Goal: Task Accomplishment & Management: Complete application form

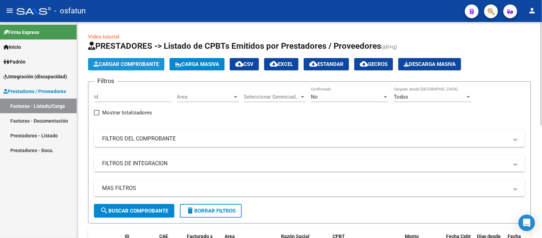
click at [130, 59] on button "Cargar Comprobante" at bounding box center [126, 64] width 76 height 12
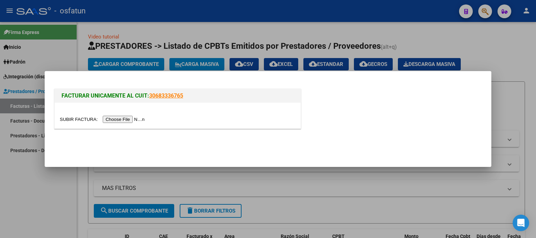
click at [111, 118] on input "file" at bounding box center [103, 119] width 87 height 7
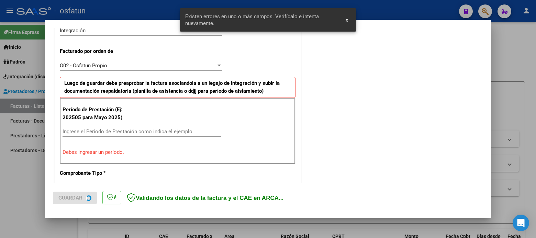
scroll to position [184, 0]
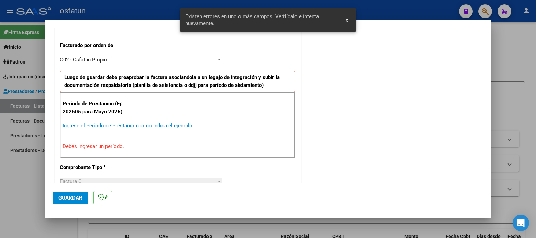
click at [108, 125] on input "Ingrese el Período de Prestación como indica el ejemplo" at bounding box center [142, 126] width 159 height 6
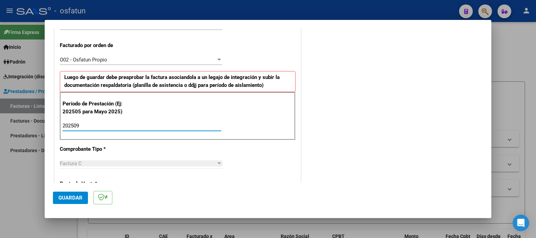
type input "202509"
click at [77, 198] on span "Guardar" at bounding box center [70, 198] width 24 height 6
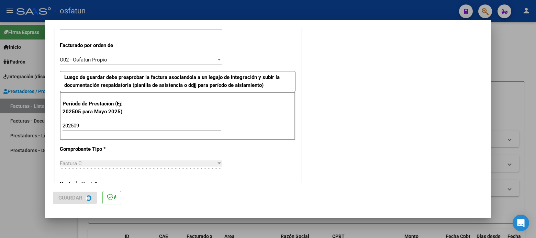
scroll to position [0, 0]
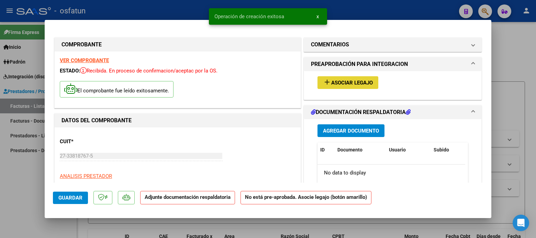
click at [332, 80] on span "Asociar Legajo" at bounding box center [352, 83] width 42 height 6
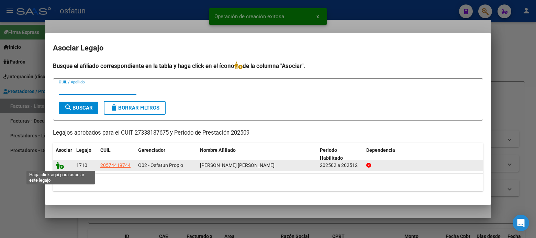
click at [60, 166] on icon at bounding box center [60, 166] width 8 height 8
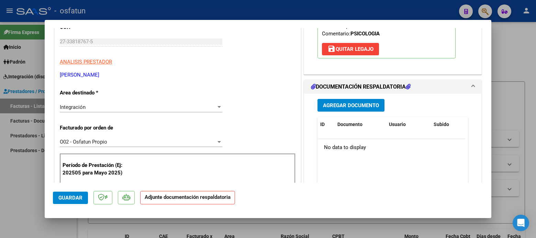
scroll to position [153, 0]
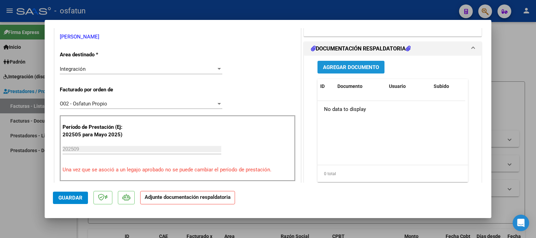
click at [345, 69] on span "Agregar Documento" at bounding box center [351, 67] width 56 height 6
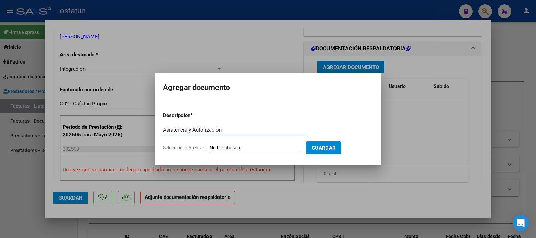
type input "Asistencia y Autorización"
click at [219, 148] on input "Seleccionar Archivo" at bounding box center [255, 148] width 91 height 7
type input "C:\fakepath\Asistencia y Autorización [PERSON_NAME] [PERSON_NAME] - Psicología …"
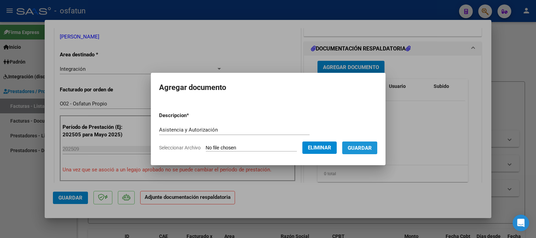
click at [360, 147] on span "Guardar" at bounding box center [360, 148] width 24 height 6
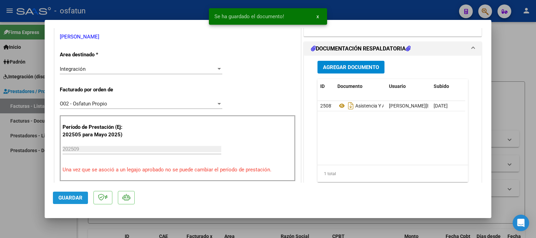
click at [76, 196] on span "Guardar" at bounding box center [70, 198] width 24 height 6
click at [22, 197] on div at bounding box center [268, 119] width 536 height 238
type input "$ 0,00"
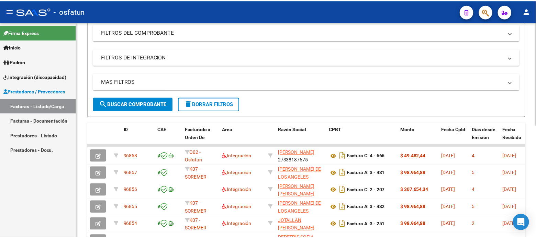
scroll to position [0, 0]
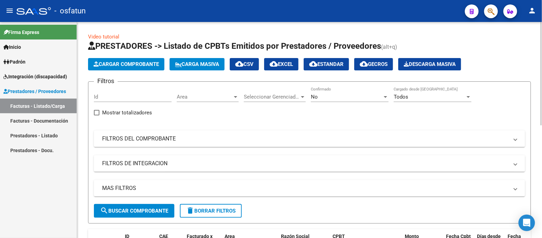
click at [124, 63] on span "Cargar Comprobante" at bounding box center [125, 64] width 65 height 6
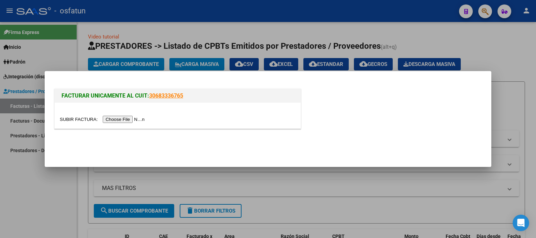
click at [121, 121] on input "file" at bounding box center [103, 119] width 87 height 7
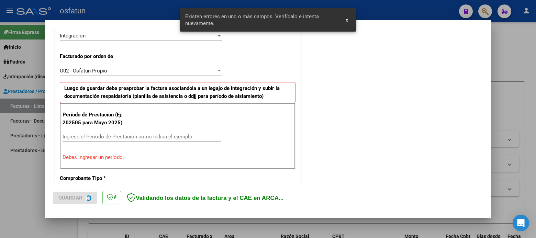
scroll to position [184, 0]
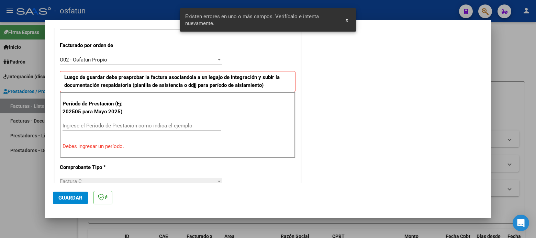
click at [79, 126] on input "Ingrese el Período de Prestación como indica el ejemplo" at bounding box center [142, 126] width 159 height 6
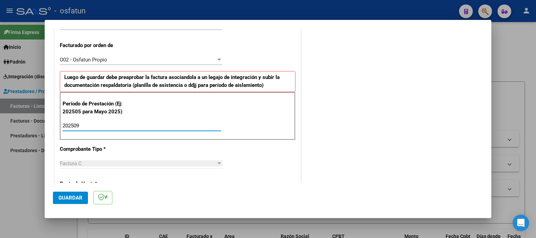
type input "202509"
click at [69, 200] on span "Guardar" at bounding box center [70, 198] width 24 height 6
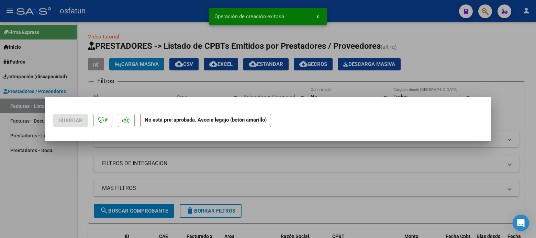
scroll to position [0, 0]
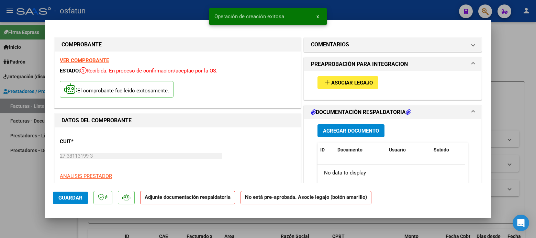
click at [344, 83] on span "Asociar Legajo" at bounding box center [352, 83] width 42 height 6
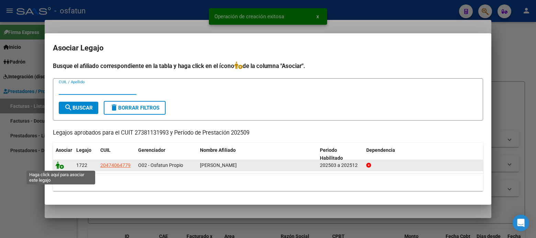
click at [62, 165] on icon at bounding box center [60, 166] width 8 height 8
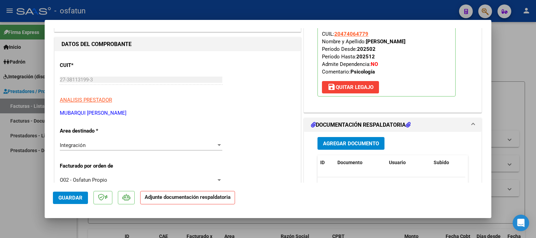
scroll to position [114, 0]
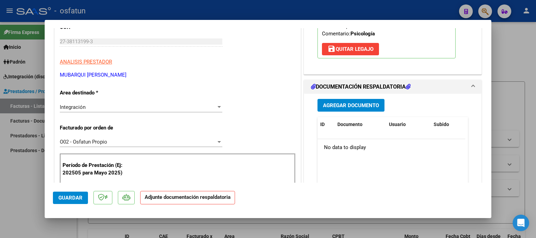
click at [355, 106] on span "Agregar Documento" at bounding box center [351, 105] width 56 height 6
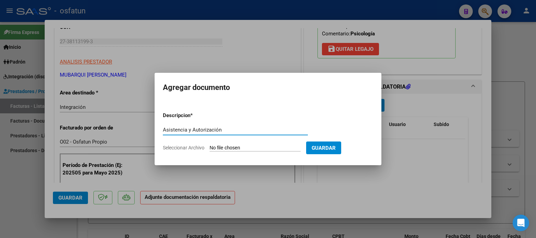
type input "Asistencia y Autorización"
click at [241, 150] on input "Seleccionar Archivo" at bounding box center [255, 148] width 91 height 7
type input "C:\fakepath\Asistencia y Autorización [PERSON_NAME] - Psicología 09.25.pdf"
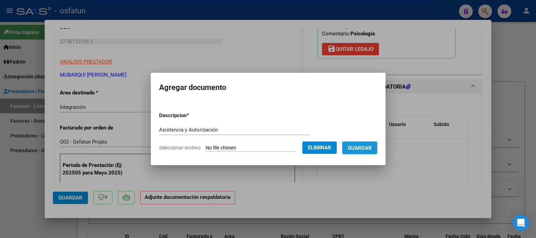
click at [370, 152] on button "Guardar" at bounding box center [359, 148] width 35 height 13
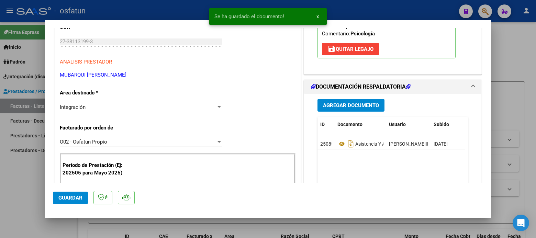
click at [26, 179] on div at bounding box center [268, 119] width 536 height 238
type input "$ 0,00"
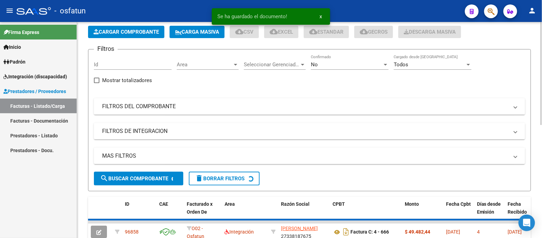
scroll to position [153, 0]
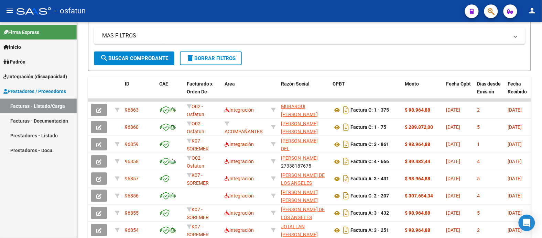
click at [29, 60] on link "Padrón" at bounding box center [38, 61] width 77 height 15
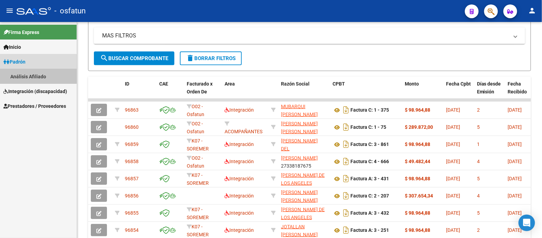
click at [38, 76] on link "Análisis Afiliado" at bounding box center [38, 76] width 77 height 15
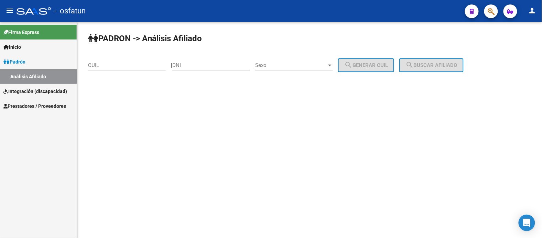
click at [43, 168] on div "Firma Express Inicio Calendario SSS Instructivos Contacto OS Padrón Análisis Af…" at bounding box center [38, 130] width 77 height 216
click at [343, 134] on mat-sidenav-content "PADRON -> Análisis Afiliado CUIL | DNI Sexo Sexo search Generar CUIL search Bus…" at bounding box center [309, 130] width 465 height 216
paste input "20-21120545-9"
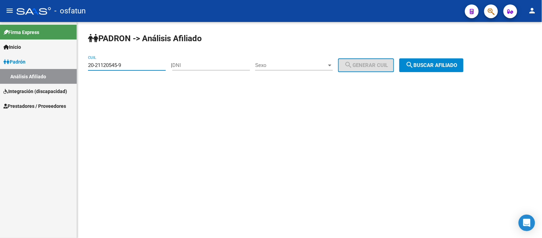
type input "20-21120545-9"
click at [452, 62] on span "search Buscar afiliado" at bounding box center [431, 65] width 52 height 6
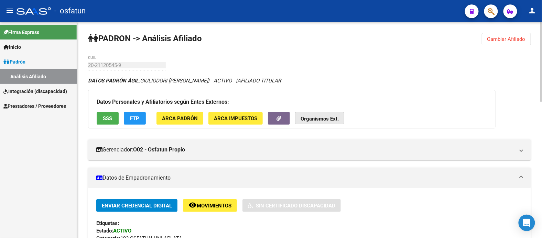
click at [312, 122] on strong "Organismos Ext." at bounding box center [319, 119] width 38 height 6
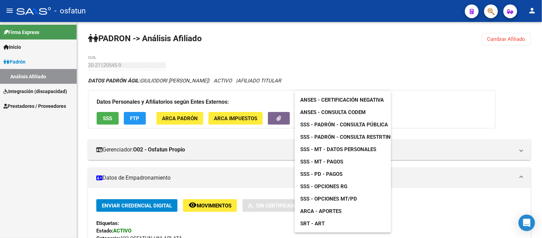
click at [482, 206] on div at bounding box center [271, 119] width 542 height 238
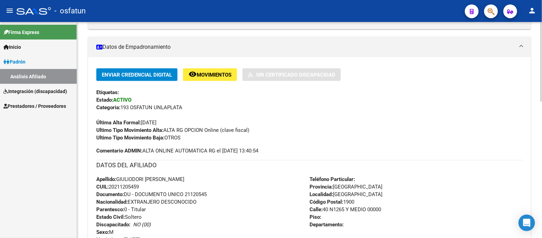
scroll to position [153, 0]
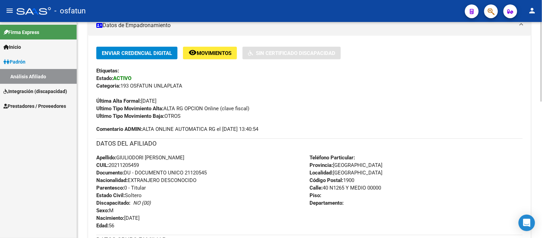
click at [197, 173] on span "Documento: DU - DOCUMENTO UNICO 21120545" at bounding box center [151, 173] width 110 height 6
copy span "21120545"
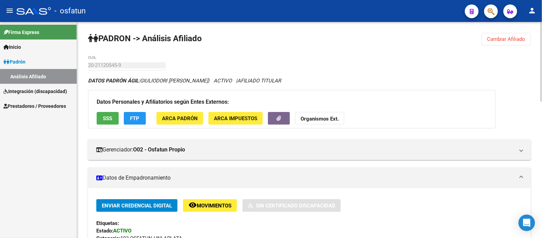
click at [321, 120] on strong "Organismos Ext." at bounding box center [319, 119] width 38 height 6
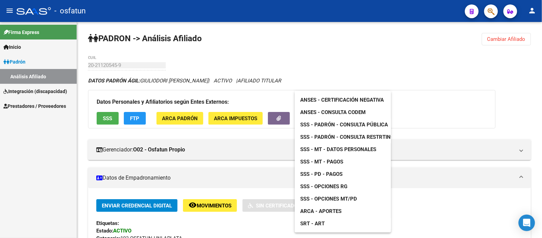
click at [346, 97] on span "ANSES - Certificación Negativa" at bounding box center [342, 100] width 84 height 6
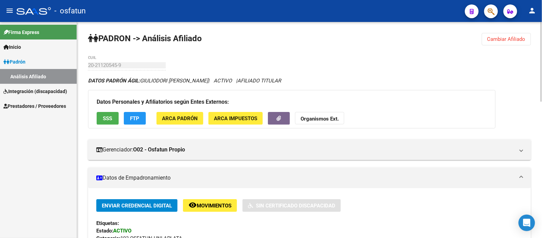
click at [320, 120] on strong "Organismos Ext." at bounding box center [319, 119] width 38 height 6
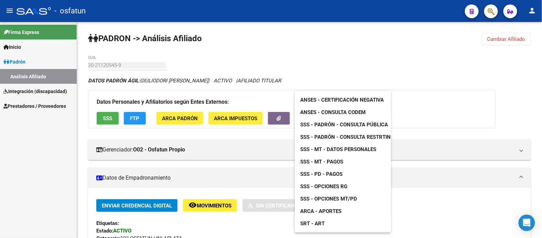
click at [340, 124] on span "SSS - Padrón - Consulta Pública" at bounding box center [344, 125] width 88 height 6
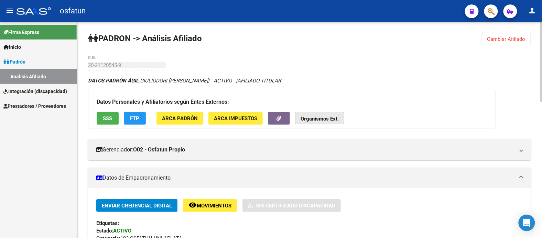
click at [317, 120] on strong "Organismos Ext." at bounding box center [319, 119] width 38 height 6
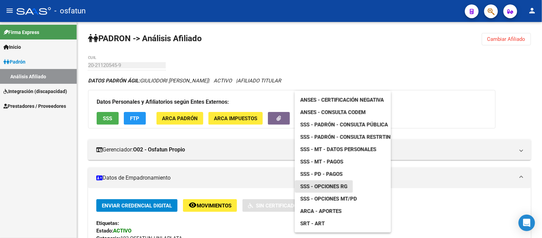
click at [324, 187] on span "SSS - Opciones RG" at bounding box center [323, 187] width 47 height 6
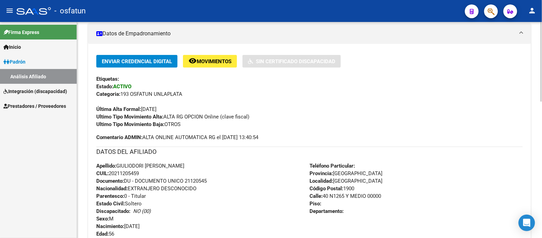
scroll to position [153, 0]
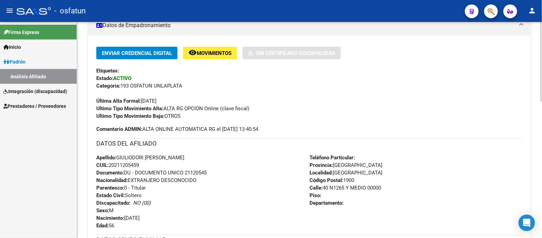
copy span "21120545"
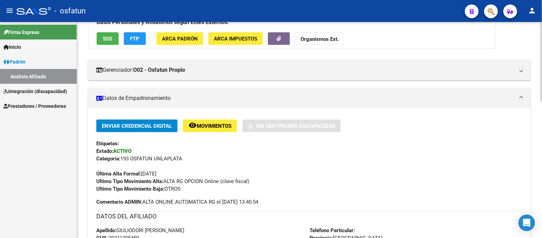
scroll to position [0, 0]
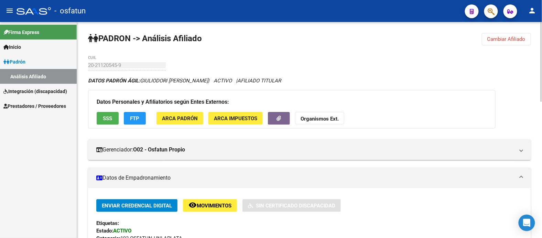
click at [327, 116] on strong "Organismos Ext." at bounding box center [319, 119] width 38 height 6
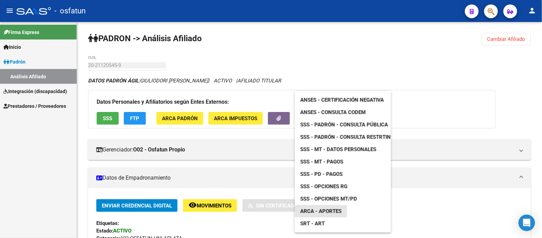
click at [332, 212] on span "ARCA - Aportes" at bounding box center [320, 211] width 41 height 6
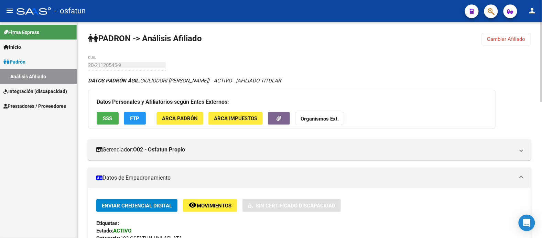
click at [501, 41] on span "Cambiar Afiliado" at bounding box center [506, 39] width 38 height 6
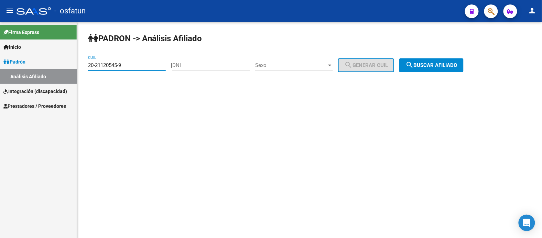
drag, startPoint x: 131, startPoint y: 63, endPoint x: 52, endPoint y: 74, distance: 79.8
click at [52, 74] on mat-sidenav-container "Firma Express Inicio Calendario SSS Instructivos Contacto OS [PERSON_NAME] Anál…" at bounding box center [271, 130] width 542 height 216
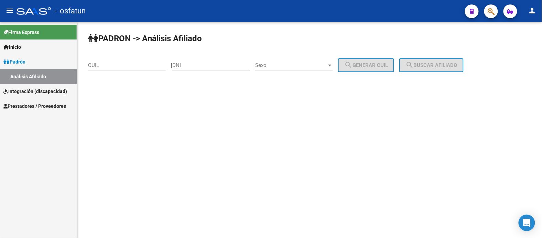
drag, startPoint x: 90, startPoint y: 71, endPoint x: 98, endPoint y: 93, distance: 24.0
click at [98, 95] on mat-sidenav-content "PADRON -> Análisis Afiliado CUIL | DNI Sexo Sexo search Generar CUIL search Bus…" at bounding box center [309, 130] width 465 height 216
paste input "20-21300591-0"
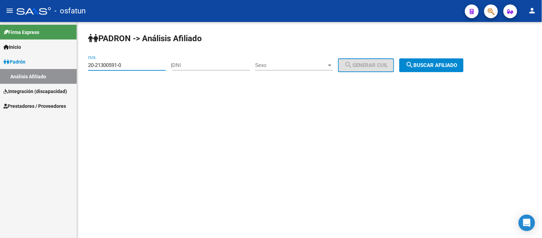
type input "20-21300591-0"
click at [444, 68] on span "search Buscar afiliado" at bounding box center [431, 65] width 52 height 6
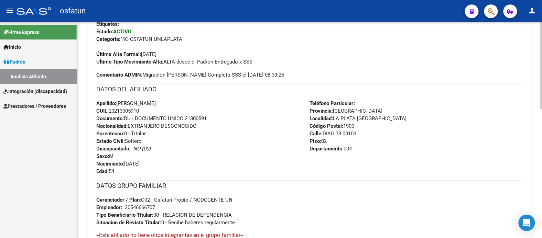
scroll to position [204, 0]
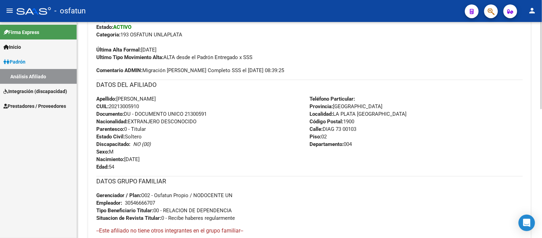
click at [195, 114] on span "Documento: DU - DOCUMENTO UNICO 21300591" at bounding box center [151, 114] width 110 height 6
copy span "21300591"
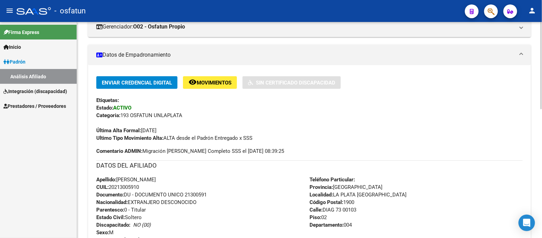
scroll to position [13, 0]
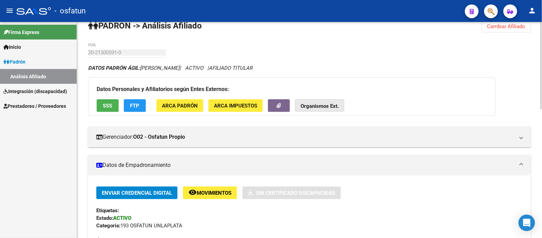
click at [334, 101] on button "Organismos Ext." at bounding box center [319, 105] width 49 height 13
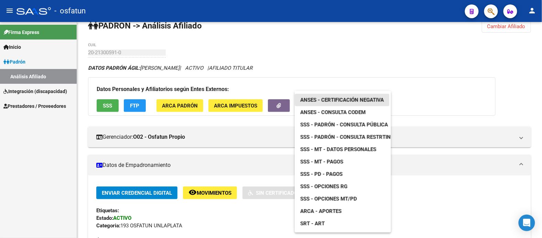
click at [335, 98] on span "ANSES - Certificación Negativa" at bounding box center [342, 100] width 84 height 6
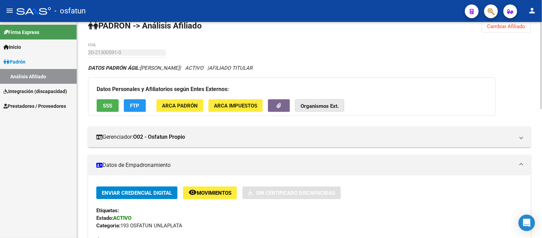
click at [324, 105] on strong "Organismos Ext." at bounding box center [319, 106] width 38 height 6
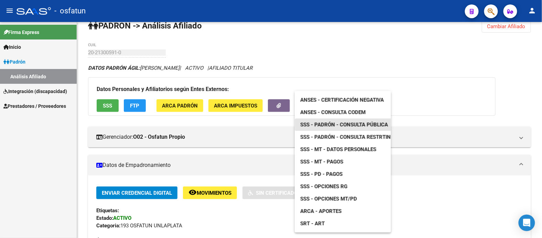
click at [352, 124] on span "SSS - Padrón - Consulta Pública" at bounding box center [344, 125] width 88 height 6
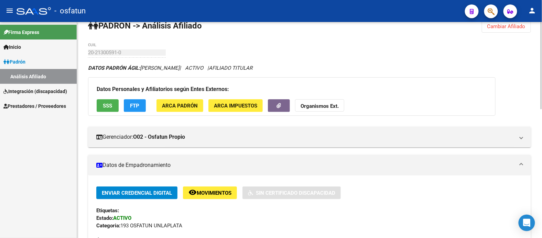
click at [307, 96] on div "Datos Personales y Afiliatorios según Entes Externos: SSS FTP ARCA Padrón ARCA …" at bounding box center [291, 96] width 407 height 38
click at [328, 107] on strong "Organismos Ext." at bounding box center [319, 106] width 38 height 6
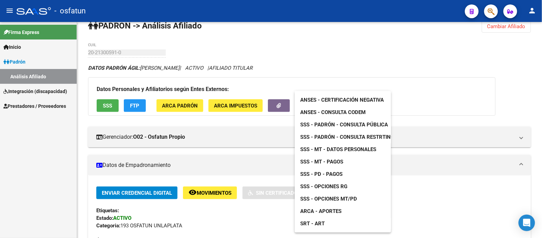
click at [322, 186] on span "SSS - Opciones RG" at bounding box center [323, 187] width 47 height 6
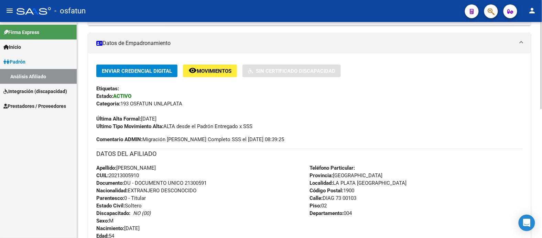
scroll to position [242, 0]
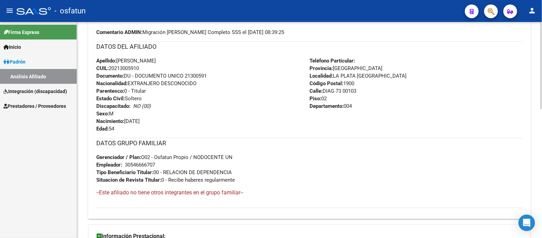
click at [197, 76] on span "Documento: DU - DOCUMENTO UNICO 21300591" at bounding box center [151, 76] width 110 height 6
copy span "21300591"
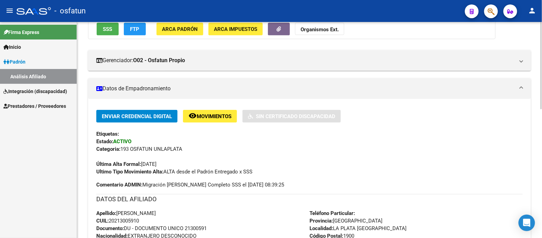
click at [333, 27] on strong "Organismos Ext." at bounding box center [319, 29] width 38 height 6
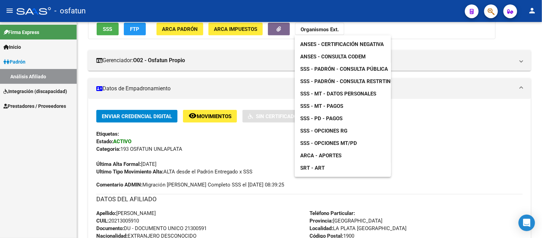
click at [330, 156] on span "ARCA - Aportes" at bounding box center [320, 156] width 41 height 6
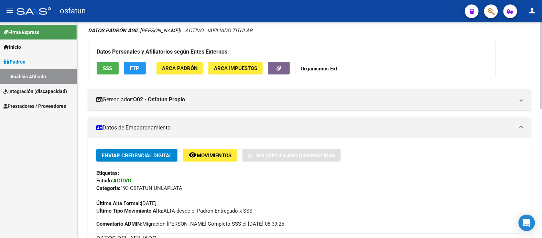
scroll to position [0, 0]
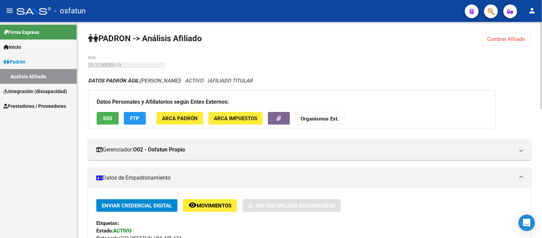
click at [512, 38] on span "Cambiar Afiliado" at bounding box center [506, 39] width 38 height 6
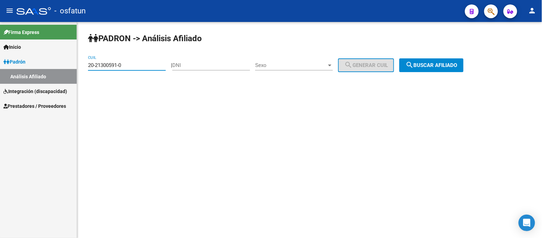
drag, startPoint x: 138, startPoint y: 64, endPoint x: 14, endPoint y: 67, distance: 123.8
click at [15, 67] on mat-sidenav-container "Firma Express Inicio Calendario SSS Instructivos Contacto OS [PERSON_NAME] Anál…" at bounding box center [271, 130] width 542 height 216
paste input "20-21431373-2"
type input "20-21431373-2"
click at [454, 65] on span "search Buscar afiliado" at bounding box center [431, 65] width 52 height 6
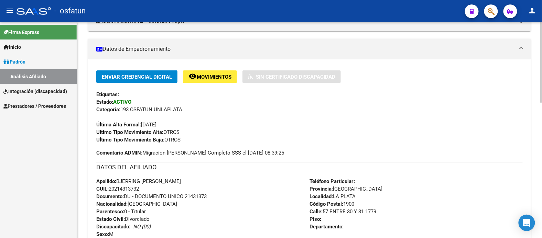
scroll to position [153, 0]
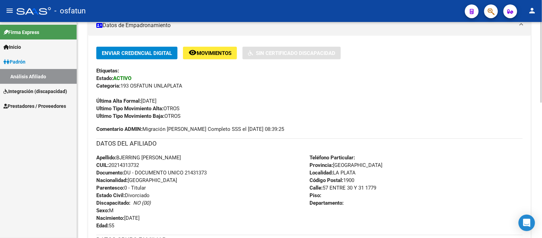
click at [198, 174] on span "Documento: DU - DOCUMENTO UNICO 21431373" at bounding box center [151, 173] width 110 height 6
click at [198, 171] on span "Documento: DU - DOCUMENTO UNICO 21431373" at bounding box center [151, 173] width 110 height 6
copy span "21431373"
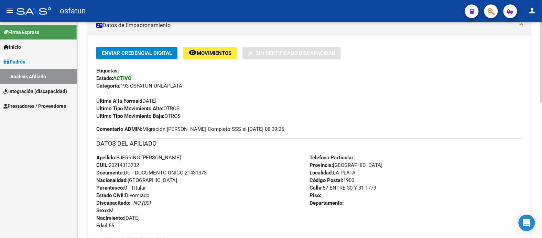
scroll to position [0, 0]
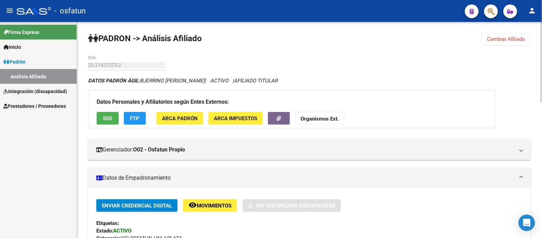
click at [311, 119] on strong "Organismos Ext." at bounding box center [319, 119] width 38 height 6
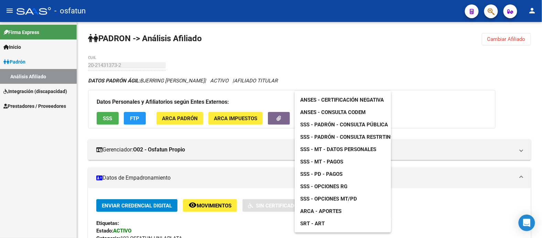
click at [328, 100] on span "ANSES - Certificación Negativa" at bounding box center [342, 100] width 84 height 6
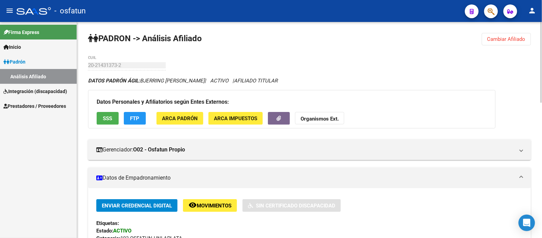
click at [313, 118] on strong "Organismos Ext." at bounding box center [319, 119] width 38 height 6
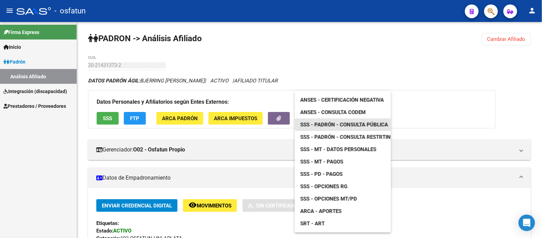
click at [352, 124] on span "SSS - Padrón - Consulta Pública" at bounding box center [344, 125] width 88 height 6
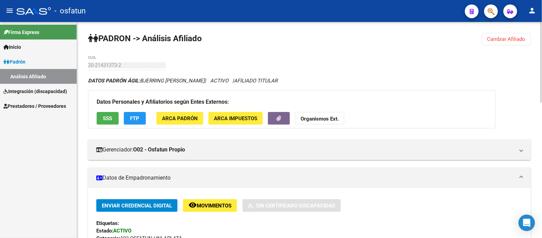
scroll to position [38, 0]
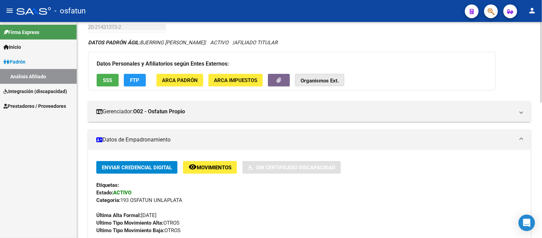
click at [320, 81] on strong "Organismos Ext." at bounding box center [319, 81] width 38 height 6
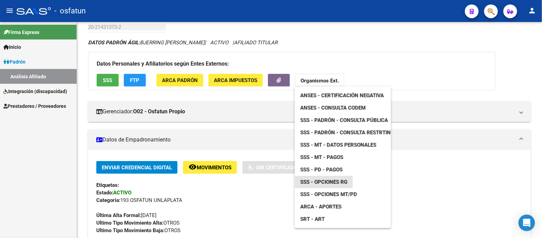
click at [338, 182] on span "SSS - Opciones RG" at bounding box center [323, 182] width 47 height 6
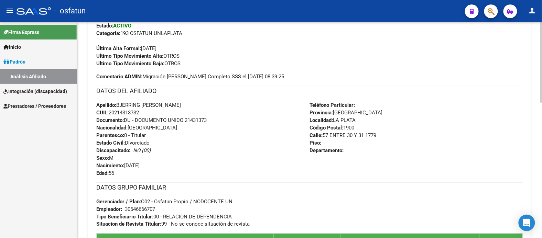
scroll to position [229, 0]
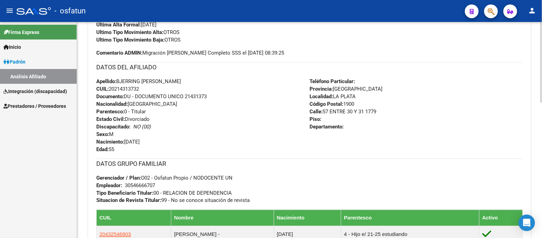
copy span "21431373"
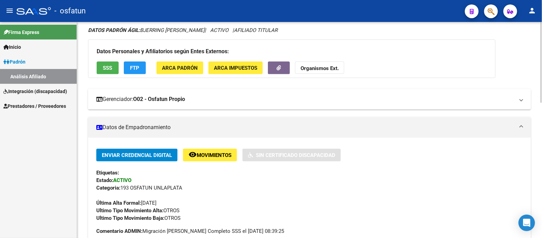
scroll to position [38, 0]
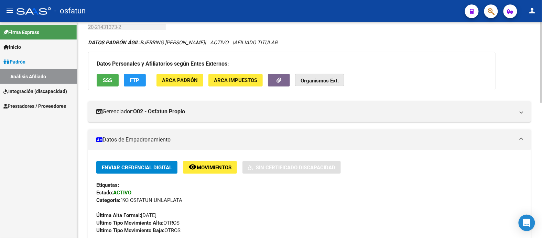
click at [327, 80] on strong "Organismos Ext." at bounding box center [319, 81] width 38 height 6
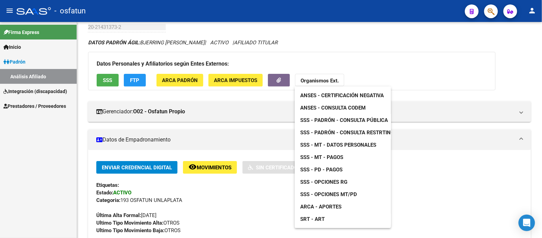
click at [328, 205] on span "ARCA - Aportes" at bounding box center [320, 207] width 41 height 6
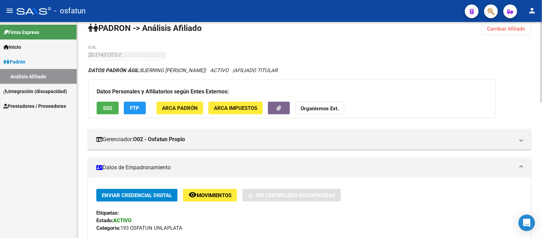
scroll to position [0, 0]
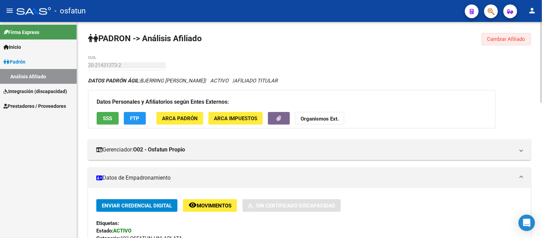
click at [493, 36] on span "Cambiar Afiliado" at bounding box center [506, 39] width 38 height 6
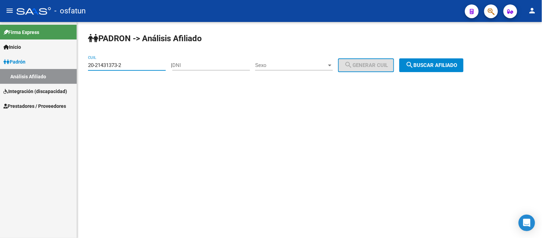
drag, startPoint x: 129, startPoint y: 64, endPoint x: 1, endPoint y: 60, distance: 127.9
click at [15, 61] on mat-sidenav-container "Firma Express Inicio Calendario SSS Instructivos Contacto OS [PERSON_NAME] Anál…" at bounding box center [271, 130] width 542 height 216
paste input "20-43254680-3"
type input "20-43254680-3"
click at [441, 64] on span "search Buscar afiliado" at bounding box center [431, 65] width 52 height 6
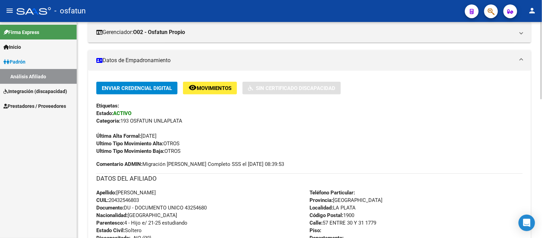
scroll to position [114, 0]
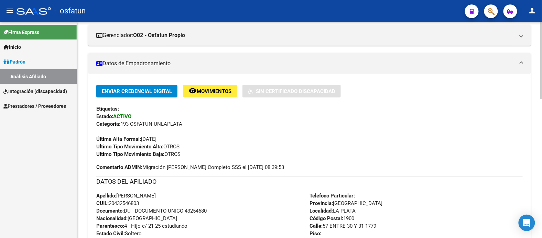
click at [201, 211] on span "Documento: DU - DOCUMENTO UNICO 43254680" at bounding box center [151, 211] width 110 height 6
copy span "43254680"
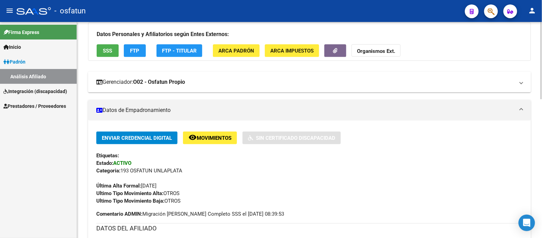
scroll to position [0, 0]
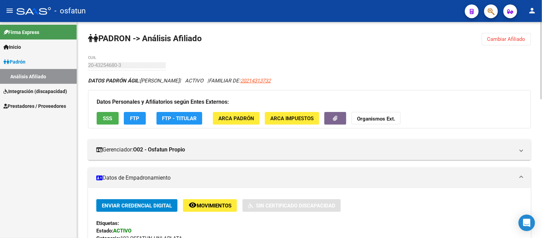
click at [369, 114] on button "Organismos Ext." at bounding box center [375, 118] width 49 height 13
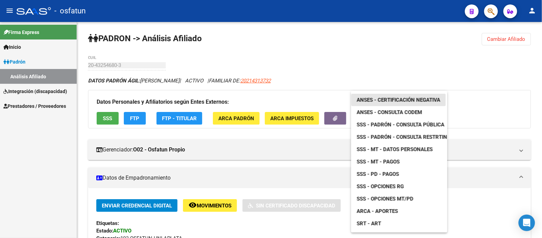
click at [391, 96] on link "ANSES - Certificación Negativa" at bounding box center [398, 100] width 95 height 12
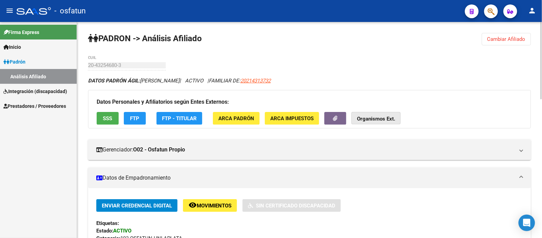
click at [387, 112] on button "Organismos Ext." at bounding box center [375, 118] width 49 height 13
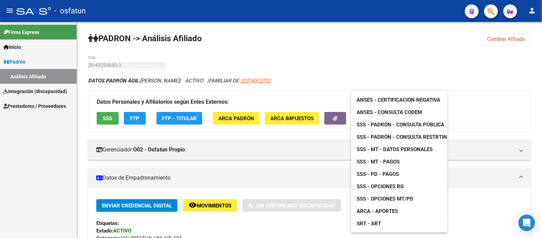
click at [395, 121] on link "SSS - Padrón - Consulta Pública" at bounding box center [400, 125] width 99 height 12
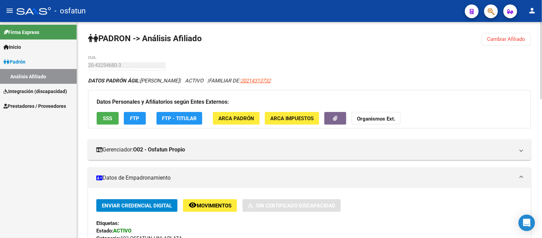
click at [364, 116] on strong "Organismos Ext." at bounding box center [376, 119] width 38 height 6
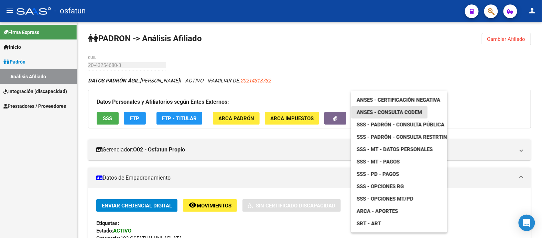
click at [394, 110] on span "ANSES - Consulta CODEM" at bounding box center [388, 112] width 65 height 6
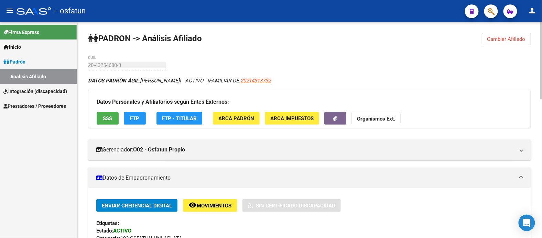
click at [453, 126] on div "Datos Personales y Afiliatorios según Entes Externos: SSS FTP FTP - Titular ARC…" at bounding box center [309, 109] width 443 height 38
click at [503, 39] on span "Cambiar Afiliado" at bounding box center [506, 39] width 38 height 6
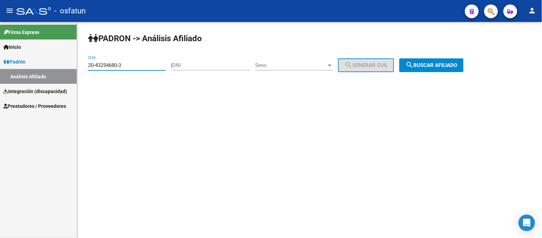
drag, startPoint x: 137, startPoint y: 63, endPoint x: 35, endPoint y: 57, distance: 102.2
click at [36, 58] on mat-sidenav-container "Firma Express Inicio Calendario SSS Instructivos Contacto OS [PERSON_NAME] Anál…" at bounding box center [271, 130] width 542 height 216
paste input "20-21431844-0"
type input "20-21431844-0"
click at [437, 67] on span "search Buscar afiliado" at bounding box center [431, 65] width 52 height 6
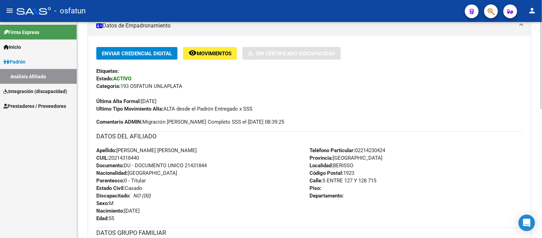
scroll to position [153, 0]
click at [195, 165] on span "Documento: DU - DOCUMENTO UNICO 21431844" at bounding box center [151, 165] width 110 height 6
copy span "21431844"
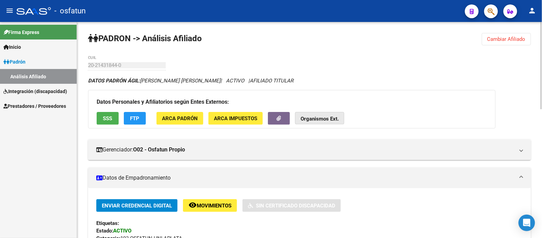
click at [329, 118] on strong "Organismos Ext." at bounding box center [319, 119] width 38 height 6
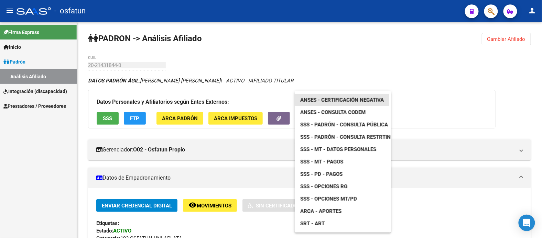
click at [338, 100] on span "ANSES - Certificación Negativa" at bounding box center [342, 100] width 84 height 6
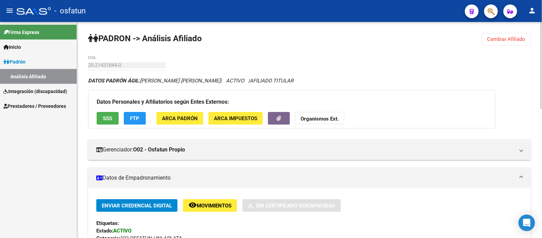
click at [318, 118] on strong "Organismos Ext." at bounding box center [319, 119] width 38 height 6
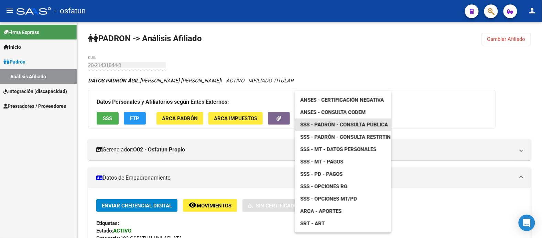
click at [349, 124] on span "SSS - Padrón - Consulta Pública" at bounding box center [344, 125] width 88 height 6
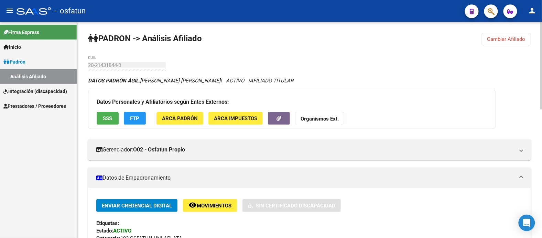
click at [331, 122] on strong "Organismos Ext." at bounding box center [319, 119] width 38 height 6
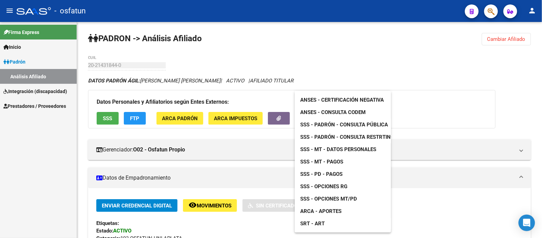
click at [456, 85] on div at bounding box center [271, 119] width 542 height 238
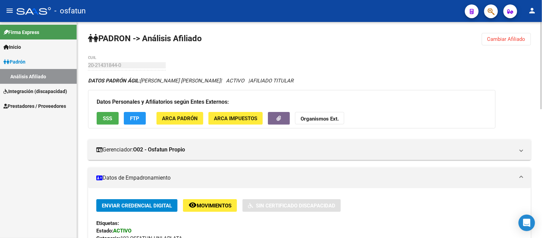
click at [305, 118] on strong "Organismos Ext." at bounding box center [319, 119] width 38 height 6
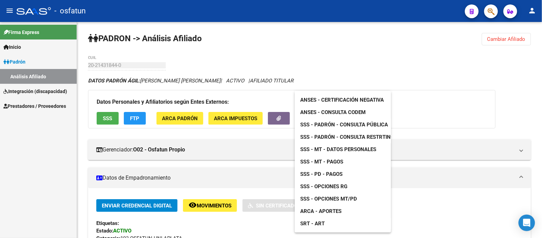
click at [329, 186] on span "SSS - Opciones RG" at bounding box center [323, 187] width 47 height 6
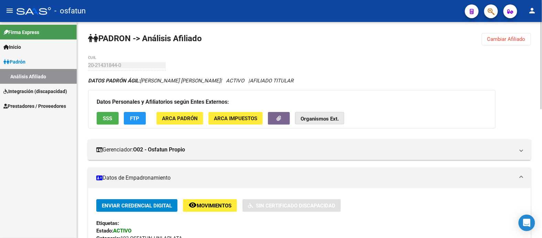
click at [328, 119] on strong "Organismos Ext." at bounding box center [319, 119] width 38 height 6
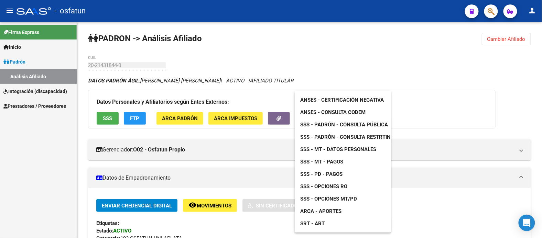
click at [328, 210] on span "ARCA - Aportes" at bounding box center [320, 211] width 41 height 6
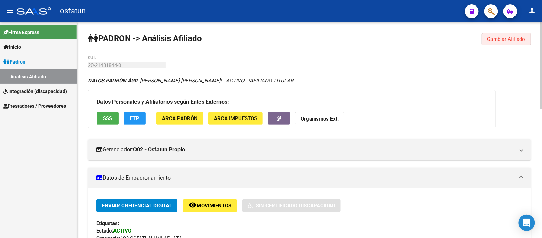
click at [508, 43] on button "Cambiar Afiliado" at bounding box center [506, 39] width 49 height 12
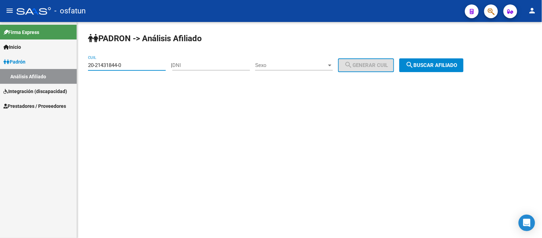
drag, startPoint x: 145, startPoint y: 66, endPoint x: 1, endPoint y: 70, distance: 143.7
click at [3, 70] on mat-sidenav-container "Firma Express Inicio Calendario SSS Instructivos Contacto OS [PERSON_NAME] Anál…" at bounding box center [271, 130] width 542 height 216
paste input "20-21432812-8"
type input "20-21432812-8"
click at [449, 64] on span "search Buscar afiliado" at bounding box center [431, 65] width 52 height 6
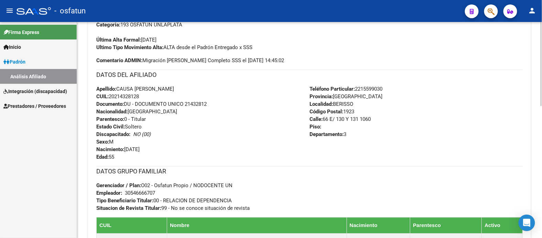
scroll to position [191, 0]
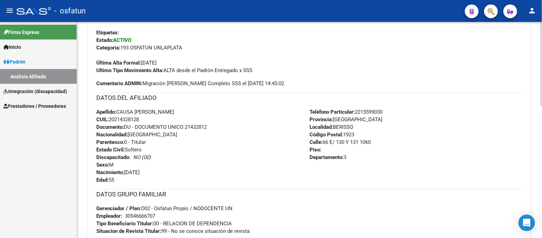
click at [198, 126] on span "Documento: DU - DOCUMENTO UNICO 21432812" at bounding box center [151, 127] width 110 height 6
copy span "21432812"
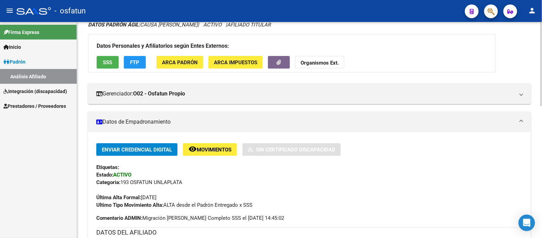
scroll to position [0, 0]
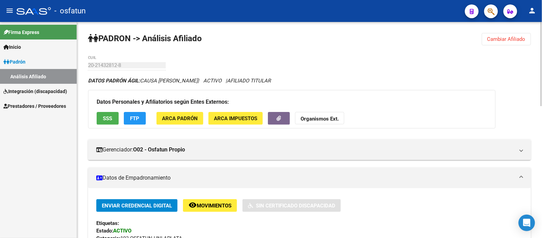
click at [326, 122] on strong "Organismos Ext." at bounding box center [319, 119] width 38 height 6
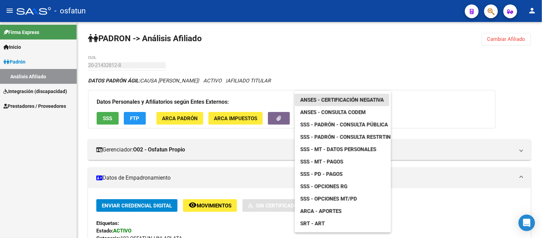
click at [349, 99] on span "ANSES - Certificación Negativa" at bounding box center [342, 100] width 84 height 6
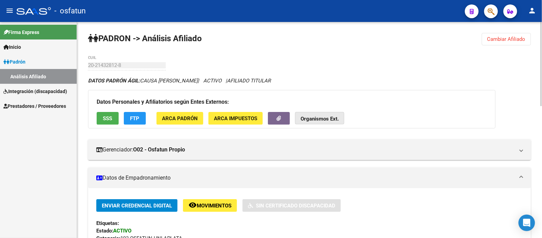
click at [331, 117] on strong "Organismos Ext." at bounding box center [319, 119] width 38 height 6
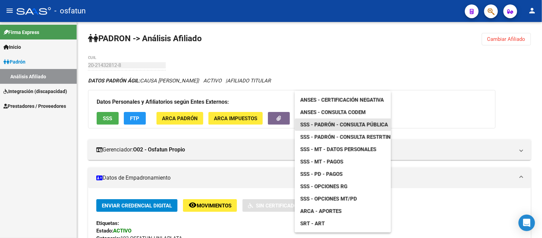
click at [336, 124] on span "SSS - Padrón - Consulta Pública" at bounding box center [344, 125] width 88 height 6
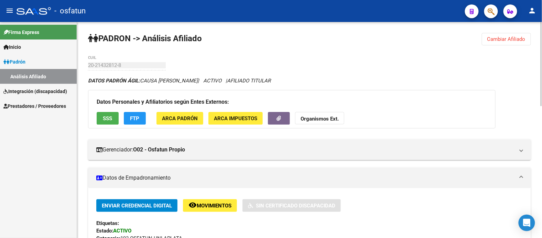
click at [316, 118] on strong "Organismos Ext." at bounding box center [319, 119] width 38 height 6
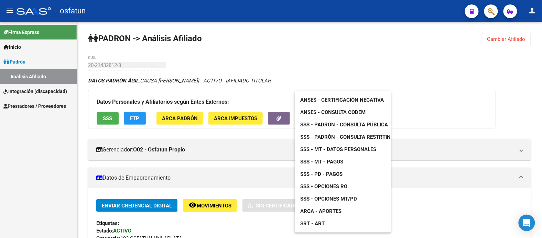
click at [341, 187] on span "SSS - Opciones RG" at bounding box center [323, 187] width 47 height 6
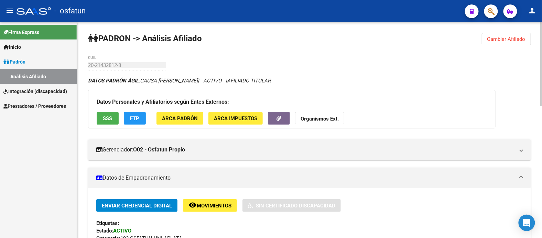
click at [311, 118] on strong "Organismos Ext." at bounding box center [319, 119] width 38 height 6
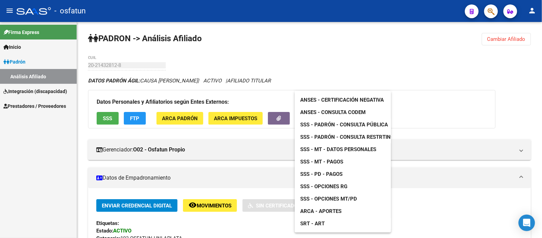
click at [329, 208] on span "ARCA - Aportes" at bounding box center [320, 211] width 41 height 6
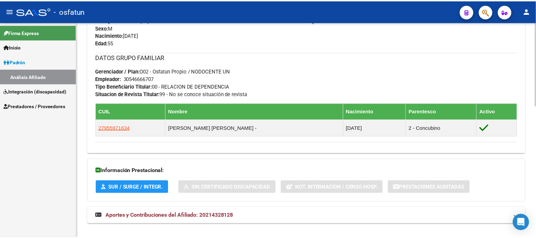
scroll to position [339, 0]
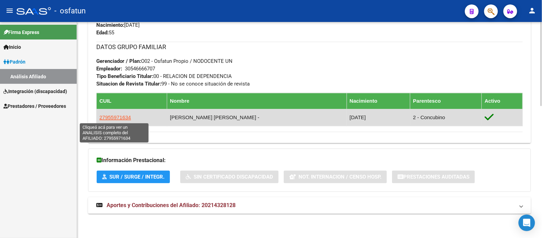
click at [109, 116] on span "27955971634" at bounding box center [115, 118] width 32 height 6
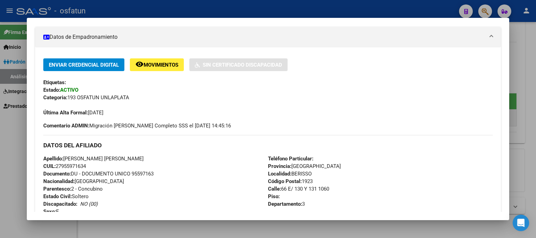
scroll to position [153, 0]
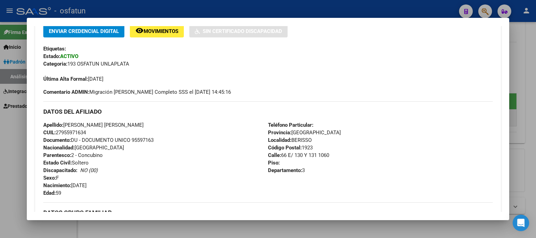
click at [142, 140] on span "Documento: DU - DOCUMENTO UNICO 95597163" at bounding box center [98, 140] width 110 height 6
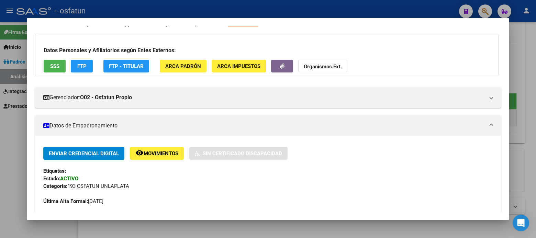
scroll to position [0, 0]
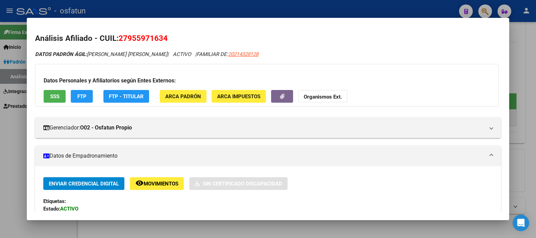
click at [315, 92] on button "Organismos Ext." at bounding box center [322, 96] width 49 height 13
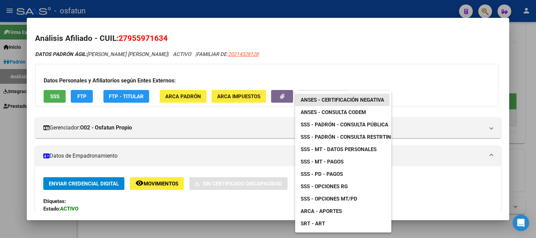
click at [332, 98] on span "ANSES - Certificación Negativa" at bounding box center [343, 100] width 84 height 6
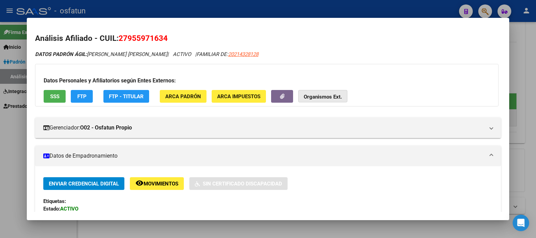
click at [335, 95] on strong "Organismos Ext." at bounding box center [323, 97] width 38 height 6
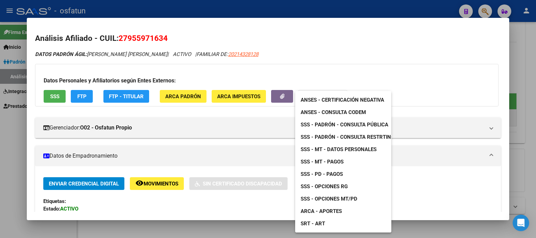
click at [338, 111] on span "ANSES - Consulta CODEM" at bounding box center [333, 112] width 65 height 6
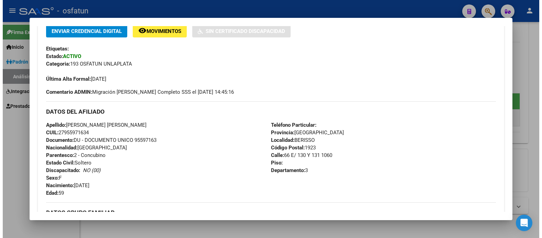
scroll to position [38, 0]
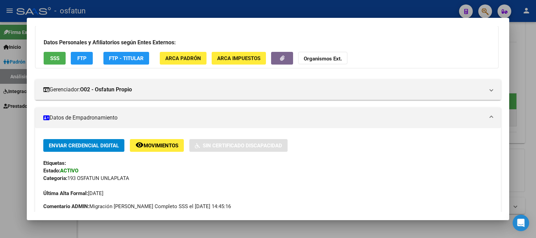
click at [320, 59] on strong "Organismos Ext." at bounding box center [323, 59] width 38 height 6
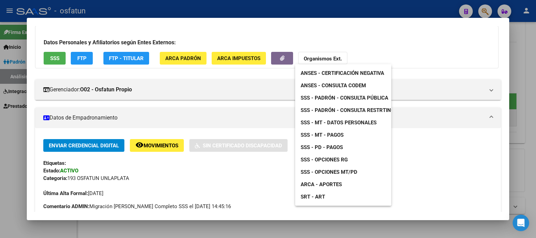
click at [250, 97] on div at bounding box center [268, 119] width 536 height 238
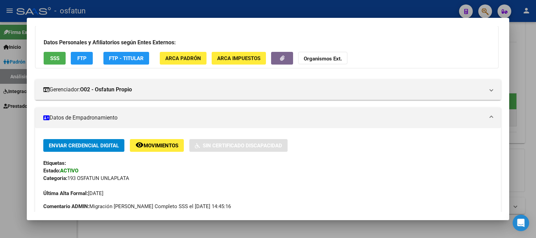
click at [523, 81] on div at bounding box center [268, 119] width 536 height 238
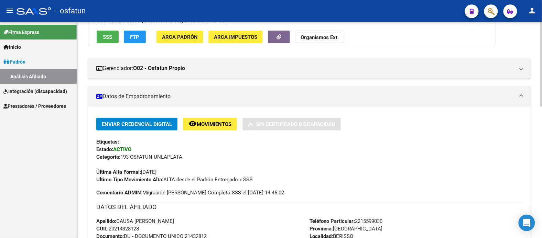
scroll to position [0, 0]
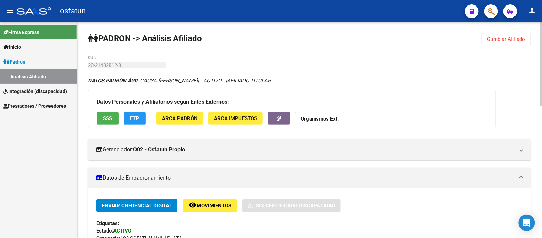
click at [498, 40] on span "Cambiar Afiliado" at bounding box center [506, 39] width 38 height 6
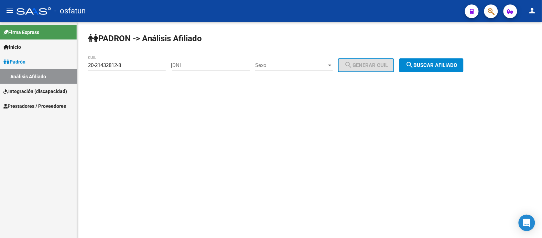
drag, startPoint x: 94, startPoint y: 137, endPoint x: 101, endPoint y: 112, distance: 25.9
click at [94, 137] on mat-sidenav-content "[PERSON_NAME] -> Análisis Afiliado 20-21432812-8 CUIL | DNI Sexo Sexo search Ge…" at bounding box center [309, 130] width 465 height 216
drag, startPoint x: 134, startPoint y: 63, endPoint x: 71, endPoint y: 64, distance: 63.6
click at [71, 64] on mat-sidenav-container "Firma Express Inicio Calendario SSS Instructivos Contacto OS [PERSON_NAME] Anál…" at bounding box center [271, 130] width 542 height 216
paste input "27-21463316-2"
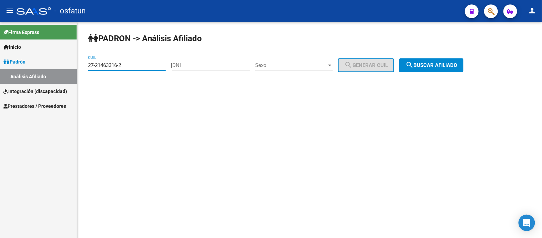
type input "27-21463316-2"
click at [451, 67] on span "search Buscar afiliado" at bounding box center [431, 65] width 52 height 6
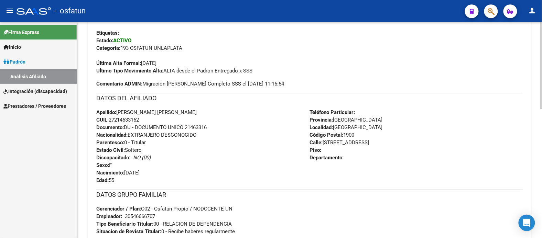
scroll to position [191, 0]
click at [200, 128] on span "Documento: DU - DOCUMENTO UNICO 21463316" at bounding box center [151, 127] width 110 height 6
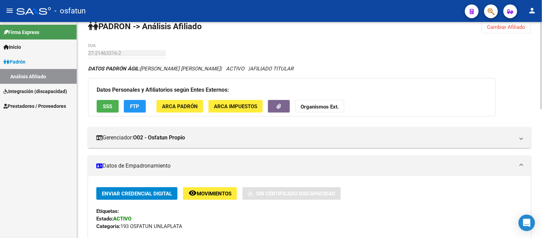
scroll to position [0, 0]
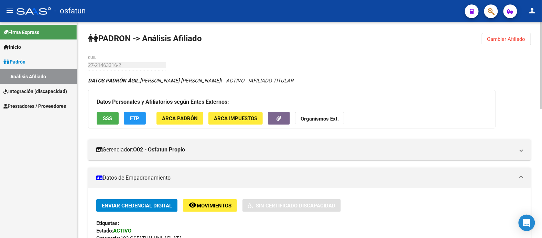
click at [328, 116] on strong "Organismos Ext." at bounding box center [319, 119] width 38 height 6
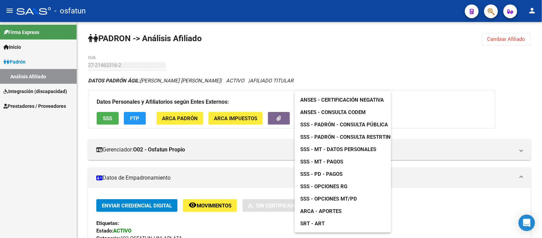
click at [330, 98] on span "ANSES - Certificación Negativa" at bounding box center [342, 100] width 84 height 6
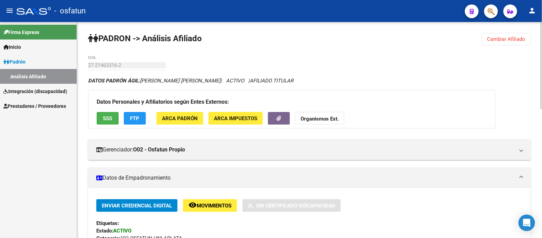
click at [321, 121] on strong "Organismos Ext." at bounding box center [319, 119] width 38 height 6
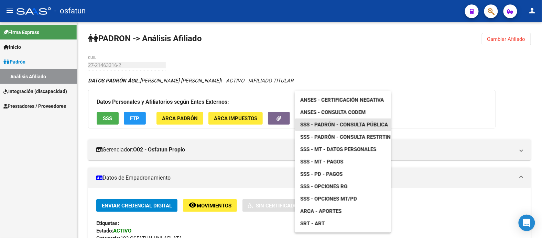
click at [338, 122] on span "SSS - Padrón - Consulta Pública" at bounding box center [344, 125] width 88 height 6
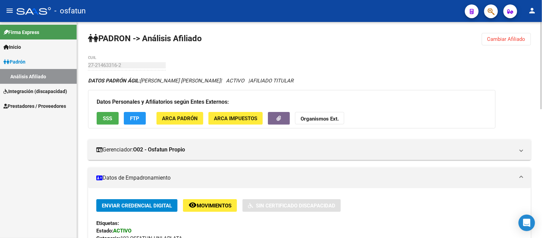
click at [319, 118] on strong "Organismos Ext." at bounding box center [319, 119] width 38 height 6
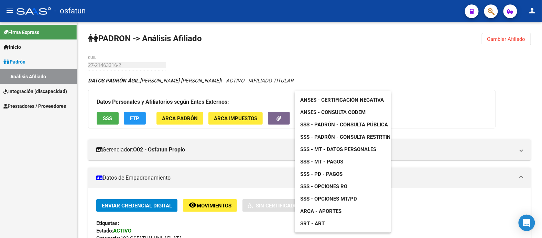
click at [341, 186] on span "SSS - Opciones RG" at bounding box center [323, 187] width 47 height 6
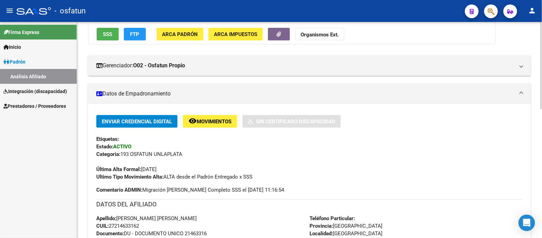
scroll to position [76, 0]
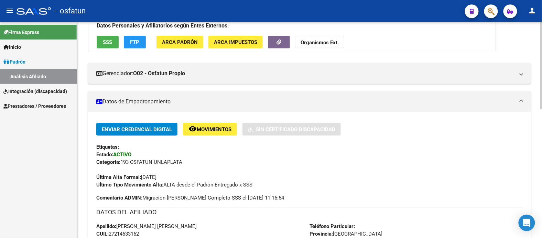
click at [317, 47] on button "Organismos Ext." at bounding box center [319, 42] width 49 height 13
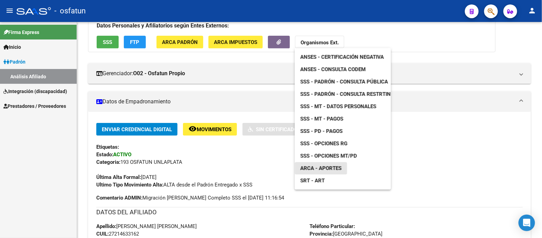
click at [321, 168] on span "ARCA - Aportes" at bounding box center [320, 168] width 41 height 6
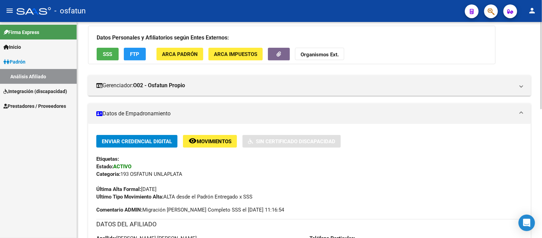
scroll to position [0, 0]
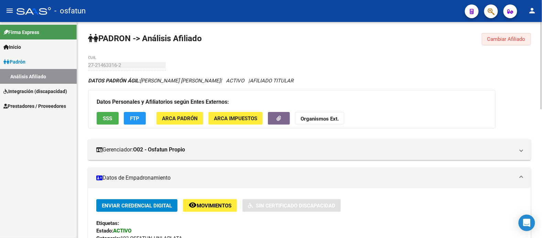
click at [513, 36] on span "Cambiar Afiliado" at bounding box center [506, 39] width 38 height 6
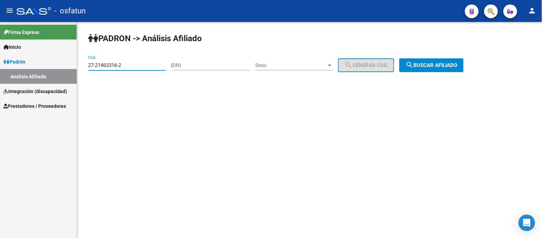
drag, startPoint x: 112, startPoint y: 73, endPoint x: 54, endPoint y: 76, distance: 57.5
click at [54, 76] on mat-sidenav-container "Firma Express Inicio Calendario SSS Instructivos Contacto OS [PERSON_NAME] Anál…" at bounding box center [271, 130] width 542 height 216
paste input "20-21505553-2"
type input "20-21505553-2"
click at [422, 64] on span "search Buscar afiliado" at bounding box center [431, 65] width 52 height 6
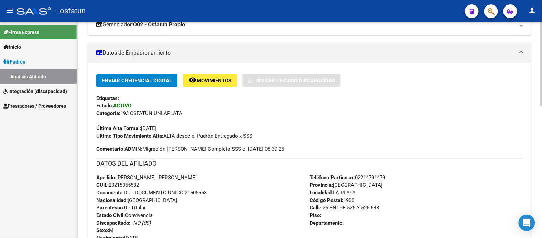
scroll to position [153, 0]
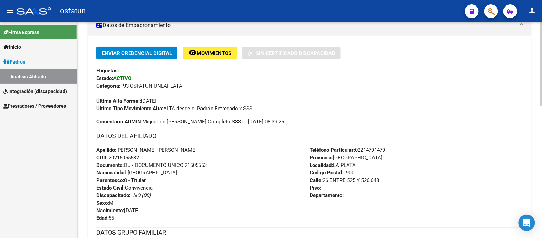
click at [200, 166] on span "Documento: DU - DOCUMENTO UNICO 21505553" at bounding box center [151, 165] width 110 height 6
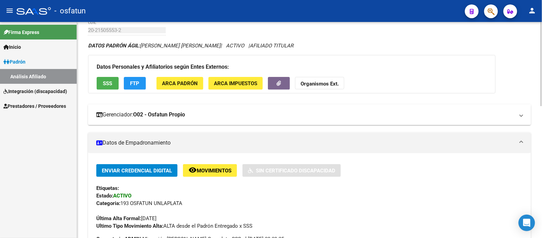
scroll to position [0, 0]
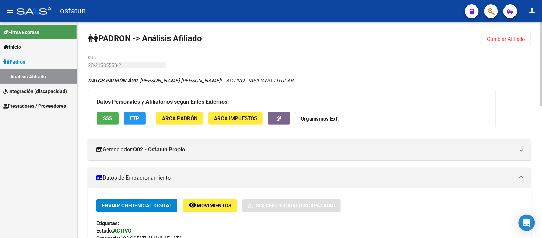
click at [313, 116] on strong "Organismos Ext." at bounding box center [319, 119] width 38 height 6
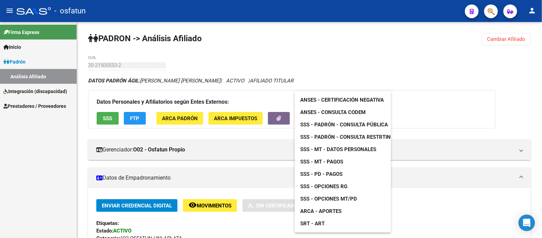
click at [414, 185] on div at bounding box center [271, 119] width 542 height 238
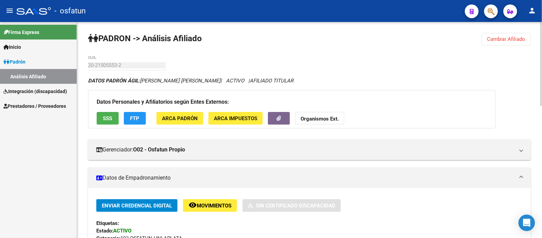
click at [321, 118] on strong "Organismos Ext." at bounding box center [319, 119] width 38 height 6
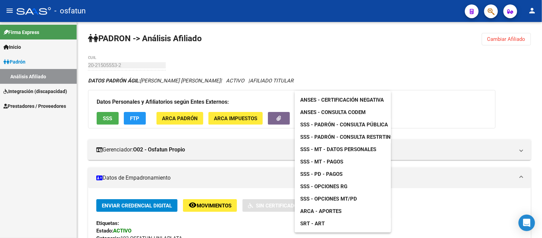
click at [346, 99] on span "ANSES - Certificación Negativa" at bounding box center [342, 100] width 84 height 6
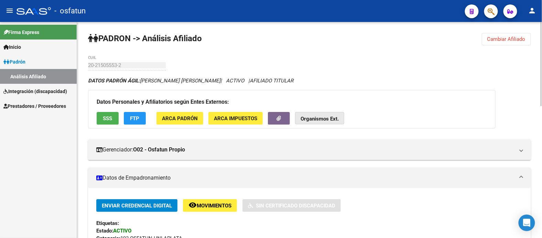
click at [326, 119] on strong "Organismos Ext." at bounding box center [319, 119] width 38 height 6
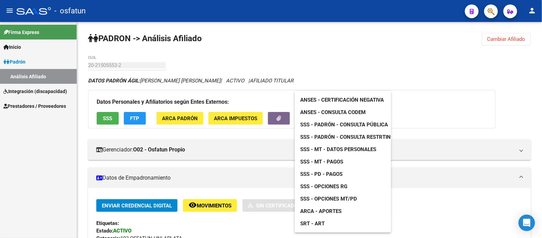
click at [344, 124] on span "SSS - Padrón - Consulta Pública" at bounding box center [344, 125] width 88 height 6
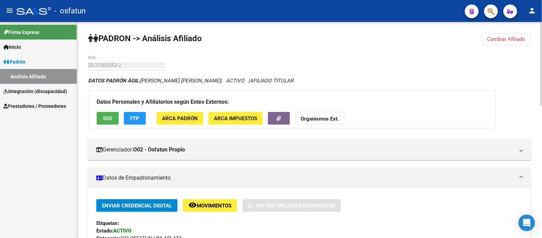
click at [333, 118] on strong "Organismos Ext." at bounding box center [319, 119] width 38 height 6
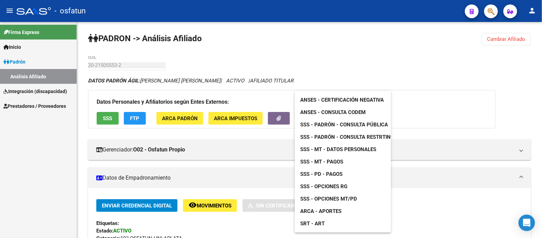
click at [341, 187] on span "SSS - Opciones RG" at bounding box center [323, 187] width 47 height 6
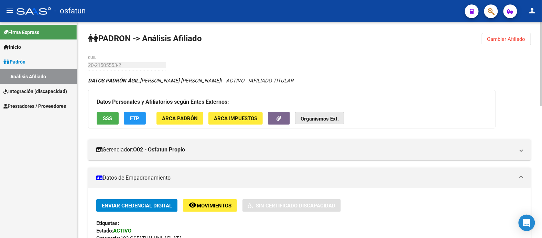
click at [320, 116] on strong "Organismos Ext." at bounding box center [319, 119] width 38 height 6
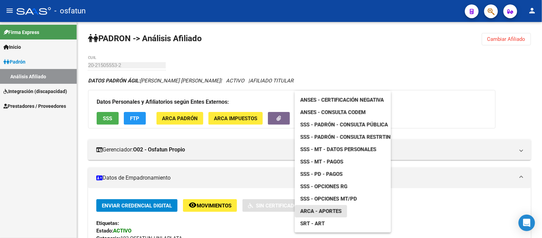
click at [327, 210] on span "ARCA - Aportes" at bounding box center [320, 211] width 41 height 6
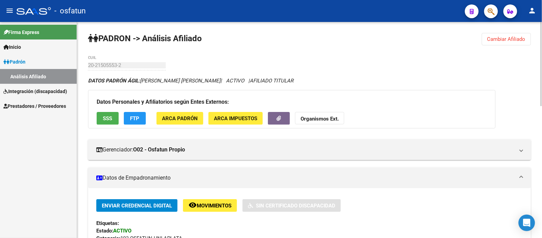
click at [517, 36] on span "Cambiar Afiliado" at bounding box center [506, 39] width 38 height 6
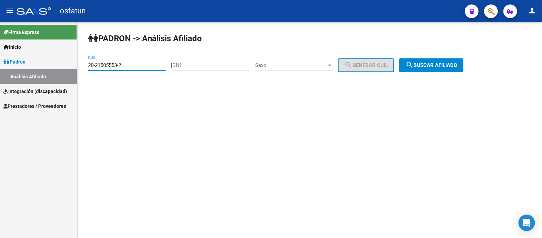
drag, startPoint x: 139, startPoint y: 62, endPoint x: 39, endPoint y: 66, distance: 100.1
click at [40, 66] on mat-sidenav-container "Firma Express Inicio Calendario SSS Instructivos Contacto OS [PERSON_NAME] Anál…" at bounding box center [271, 130] width 542 height 216
paste input "20-47334317-8"
type input "20-47334317-8"
click at [449, 67] on span "search Buscar afiliado" at bounding box center [431, 65] width 52 height 6
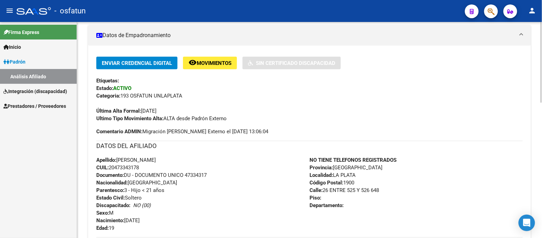
scroll to position [153, 0]
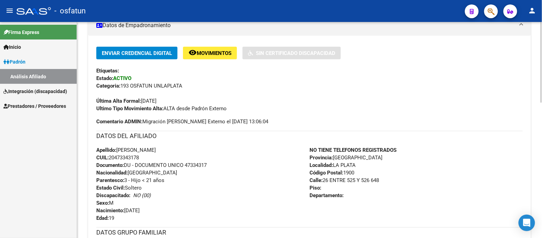
click at [194, 164] on span "Documento: DU - DOCUMENTO UNICO 47334317" at bounding box center [151, 165] width 110 height 6
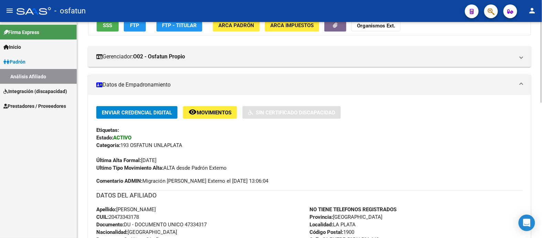
scroll to position [0, 0]
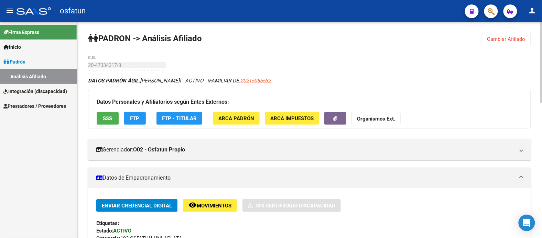
click at [383, 113] on button "Organismos Ext." at bounding box center [375, 118] width 49 height 13
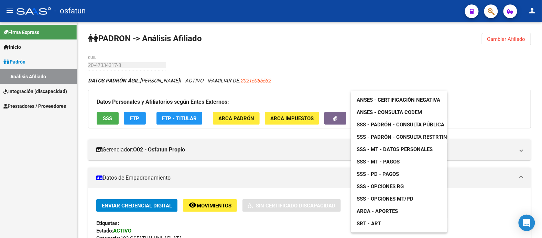
click at [408, 99] on span "ANSES - Certificación Negativa" at bounding box center [398, 100] width 84 height 6
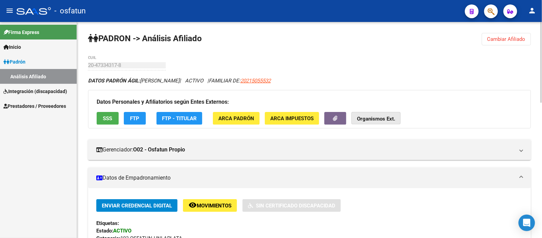
click at [376, 118] on strong "Organismos Ext." at bounding box center [376, 119] width 38 height 6
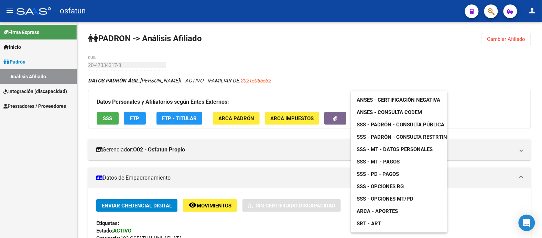
click at [421, 124] on span "SSS - Padrón - Consulta Pública" at bounding box center [400, 125] width 88 height 6
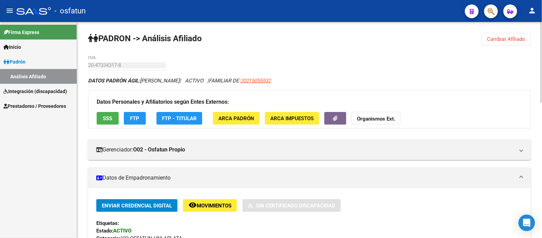
click at [366, 118] on strong "Organismos Ext." at bounding box center [376, 119] width 38 height 6
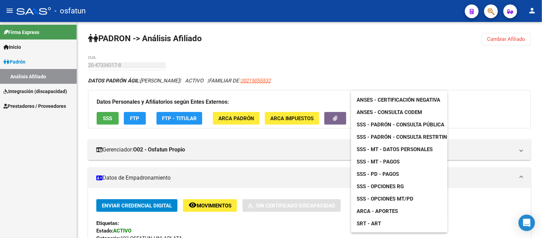
click at [386, 111] on span "ANSES - Consulta CODEM" at bounding box center [388, 112] width 65 height 6
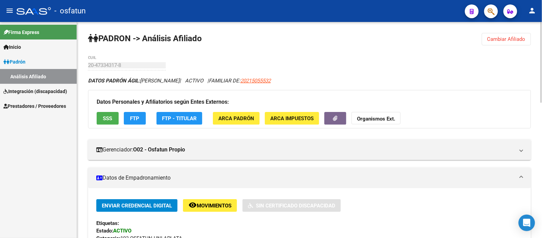
click at [375, 117] on strong "Organismos Ext." at bounding box center [376, 119] width 38 height 6
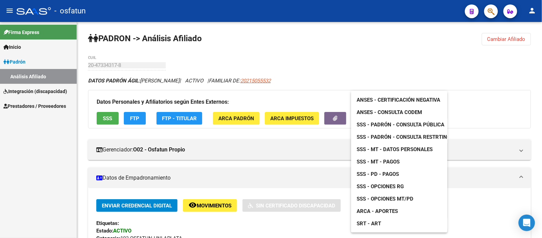
click at [395, 31] on div at bounding box center [271, 119] width 542 height 238
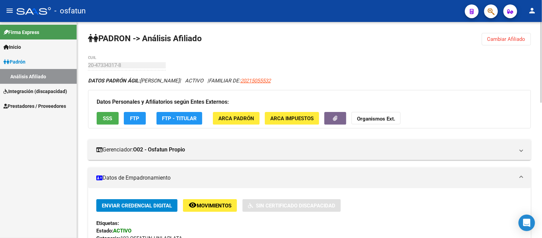
click at [396, 93] on div "Datos Personales y Afiliatorios según Entes Externos: SSS FTP FTP - Titular ARC…" at bounding box center [309, 109] width 443 height 38
click at [498, 40] on span "Cambiar Afiliado" at bounding box center [506, 39] width 38 height 6
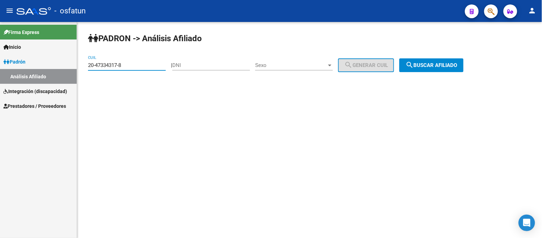
drag, startPoint x: 135, startPoint y: 67, endPoint x: 44, endPoint y: 68, distance: 90.8
click at [45, 68] on mat-sidenav-container "Firma Express Inicio Calendario SSS Instructivos Contacto OS [PERSON_NAME] Anál…" at bounding box center [271, 130] width 542 height 216
paste input "20-21507239-9"
type input "20-21507239-9"
click at [427, 67] on span "search Buscar afiliado" at bounding box center [431, 65] width 52 height 6
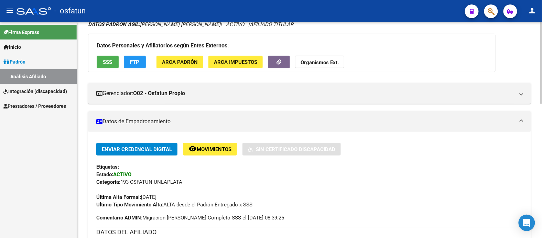
scroll to position [153, 0]
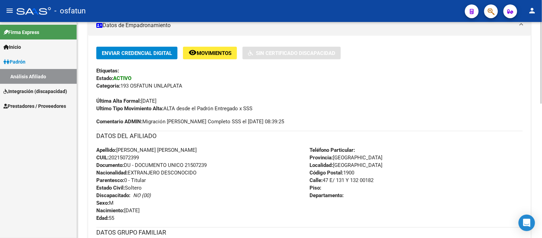
click at [198, 164] on span "Documento: DU - DOCUMENTO UNICO 21507239" at bounding box center [151, 165] width 110 height 6
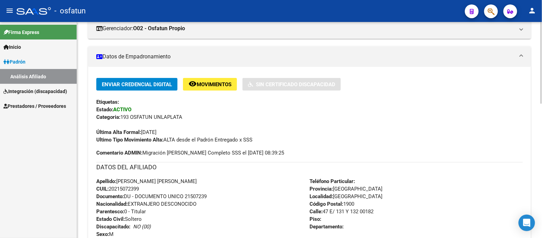
scroll to position [76, 0]
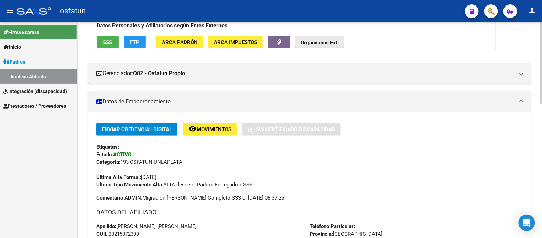
click at [329, 44] on strong "Organismos Ext." at bounding box center [319, 43] width 38 height 6
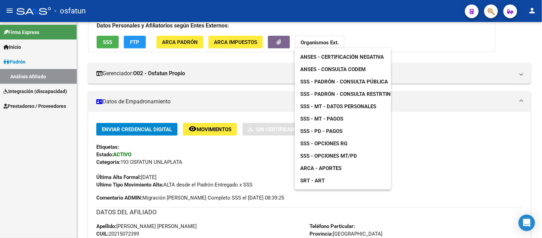
click at [342, 58] on span "ANSES - Certificación Negativa" at bounding box center [342, 57] width 84 height 6
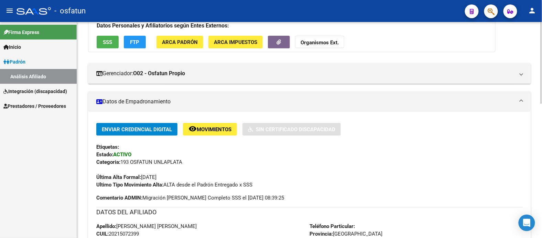
click at [312, 40] on strong "Organismos Ext." at bounding box center [319, 43] width 38 height 6
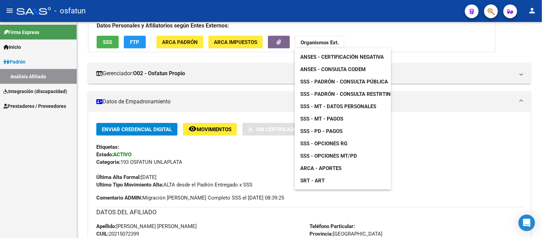
click at [340, 79] on span "SSS - Padrón - Consulta Pública" at bounding box center [344, 82] width 88 height 6
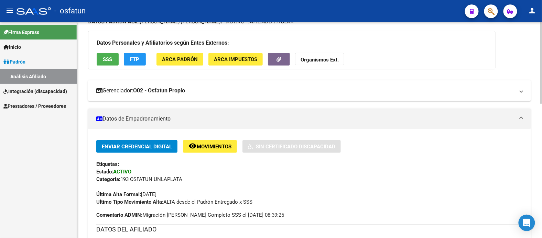
scroll to position [0, 0]
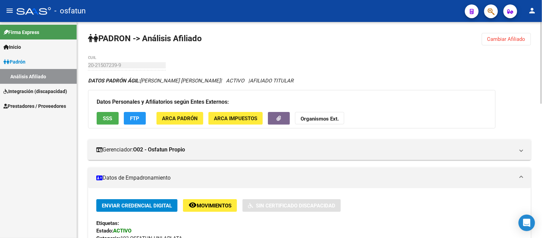
click at [312, 117] on strong "Organismos Ext." at bounding box center [319, 119] width 38 height 6
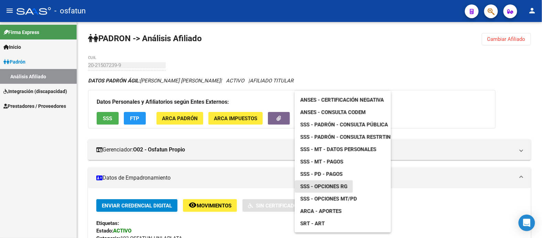
click at [320, 185] on span "SSS - Opciones RG" at bounding box center [323, 187] width 47 height 6
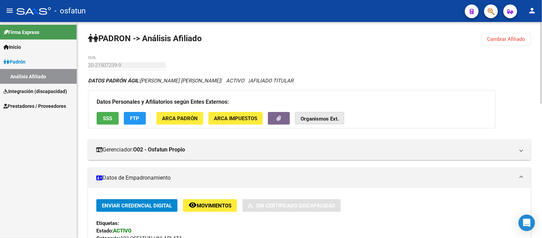
click at [331, 112] on button "Organismos Ext." at bounding box center [319, 118] width 49 height 13
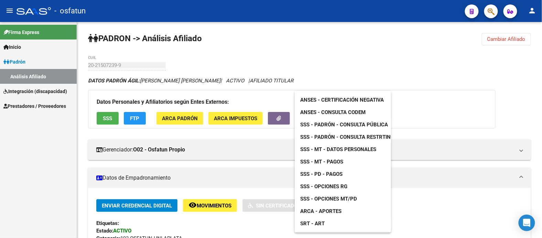
click at [213, 222] on div at bounding box center [271, 119] width 542 height 238
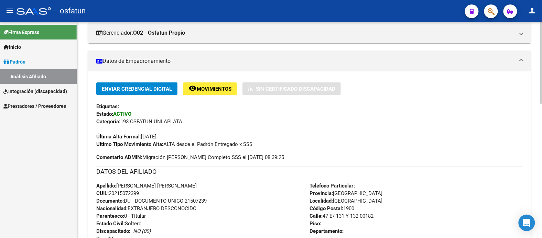
scroll to position [153, 0]
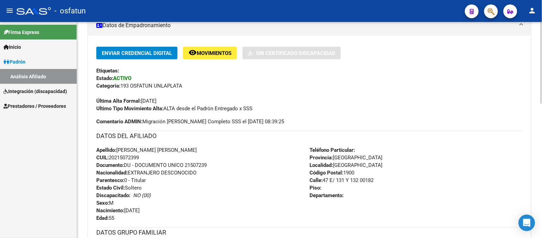
click at [191, 166] on span "Documento: DU - DOCUMENTO UNICO 21507239" at bounding box center [151, 165] width 110 height 6
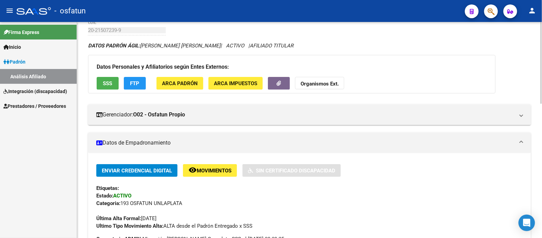
scroll to position [0, 0]
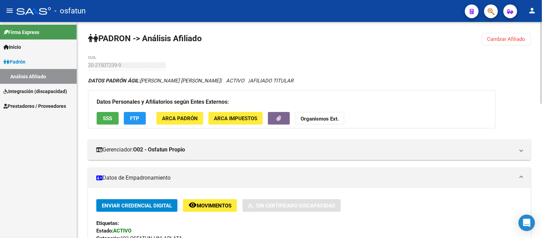
click at [320, 115] on button "Organismos Ext." at bounding box center [319, 118] width 49 height 13
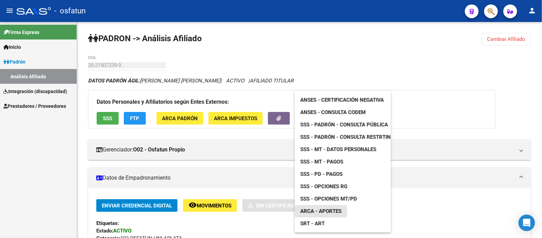
click at [321, 209] on span "ARCA - Aportes" at bounding box center [320, 211] width 41 height 6
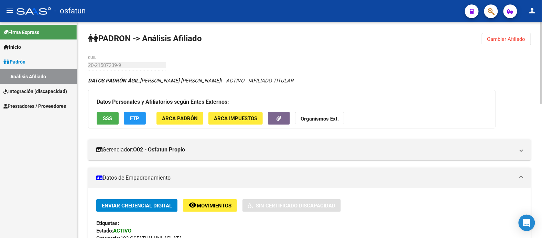
click at [512, 37] on span "Cambiar Afiliado" at bounding box center [506, 39] width 38 height 6
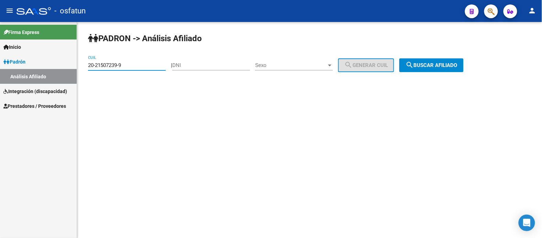
drag, startPoint x: 136, startPoint y: 64, endPoint x: 41, endPoint y: 63, distance: 95.6
click at [42, 61] on mat-sidenav-container "Firma Express Inicio Calendario SSS Instructivos Contacto OS [PERSON_NAME] Anál…" at bounding box center [271, 130] width 542 height 216
paste input "20-47182359-8"
type input "20-47182359-8"
click at [449, 63] on span "search Buscar afiliado" at bounding box center [431, 65] width 52 height 6
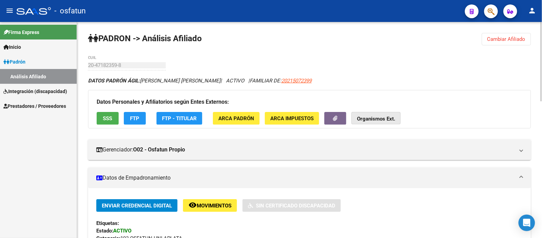
click at [374, 119] on strong "Organismos Ext." at bounding box center [376, 119] width 38 height 6
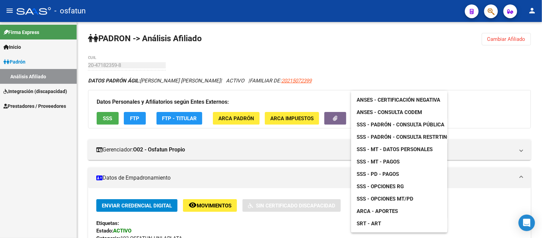
click at [473, 75] on div at bounding box center [271, 119] width 542 height 238
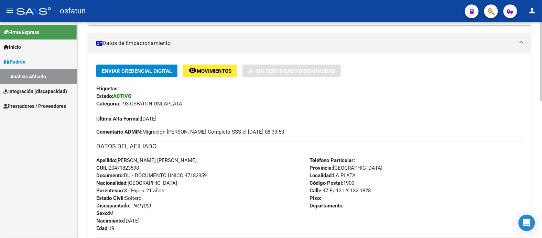
scroll to position [191, 0]
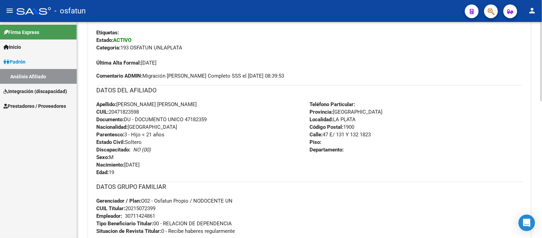
click at [199, 120] on span "Documento: DU - DOCUMENTO UNICO 47182359" at bounding box center [151, 120] width 110 height 6
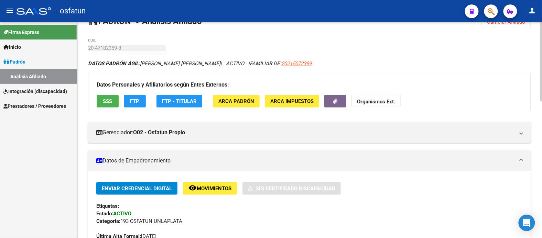
scroll to position [0, 0]
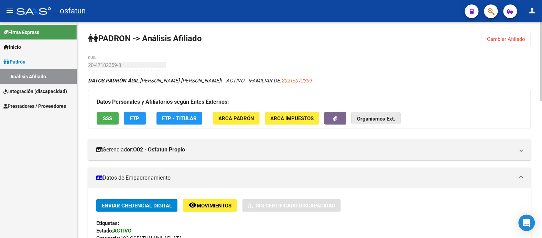
click at [371, 115] on button "Organismos Ext." at bounding box center [375, 118] width 49 height 13
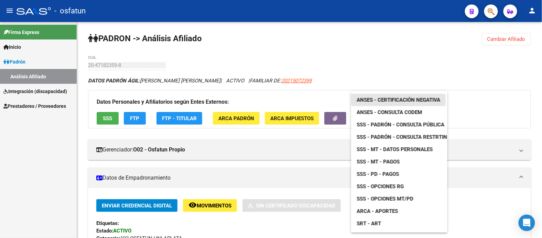
click at [372, 98] on span "ANSES - Certificación Negativa" at bounding box center [398, 100] width 84 height 6
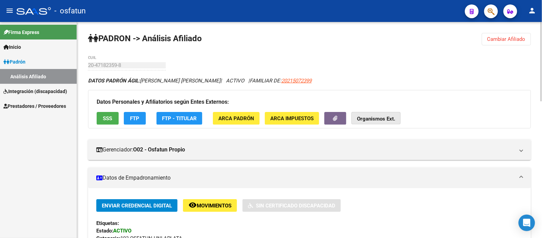
click at [376, 118] on strong "Organismos Ext." at bounding box center [376, 119] width 38 height 6
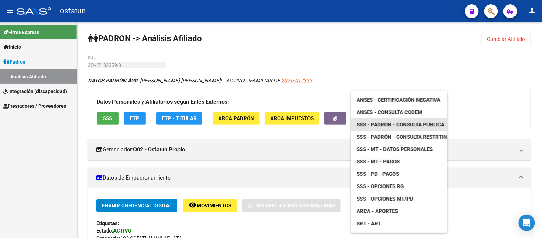
click at [420, 124] on span "SSS - Padrón - Consulta Pública" at bounding box center [400, 125] width 88 height 6
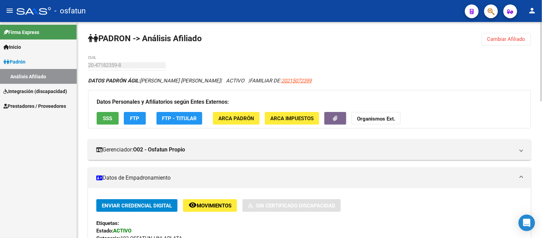
click at [372, 118] on strong "Organismos Ext." at bounding box center [376, 119] width 38 height 6
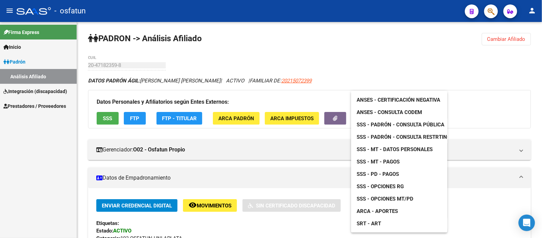
click at [332, 73] on div at bounding box center [271, 119] width 542 height 238
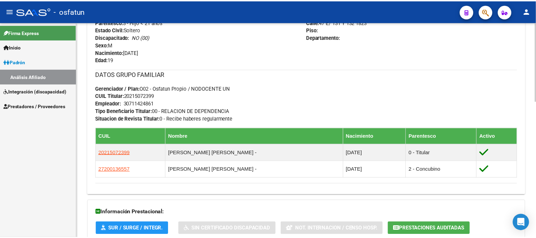
scroll to position [372, 0]
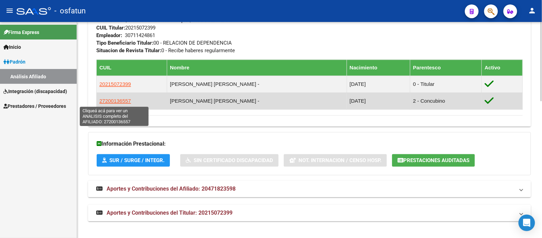
click at [109, 100] on span "27200136557" at bounding box center [115, 101] width 32 height 6
type textarea "27200136557"
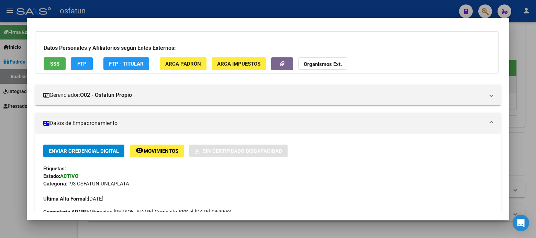
scroll to position [114, 0]
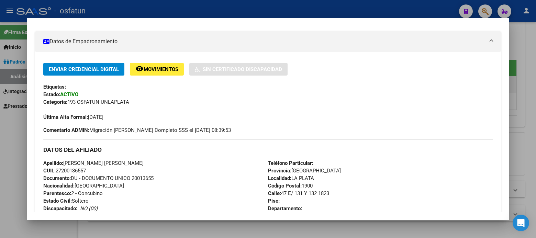
click at [141, 178] on span "Documento: DU - DOCUMENTO UNICO 20013655" at bounding box center [98, 178] width 110 height 6
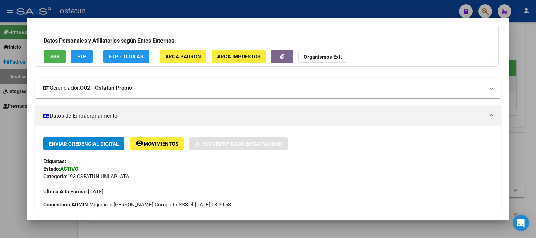
scroll to position [0, 0]
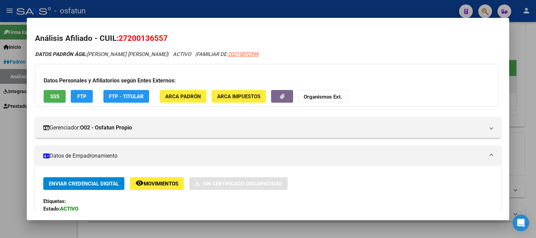
click at [324, 97] on strong "Organismos Ext." at bounding box center [323, 97] width 38 height 6
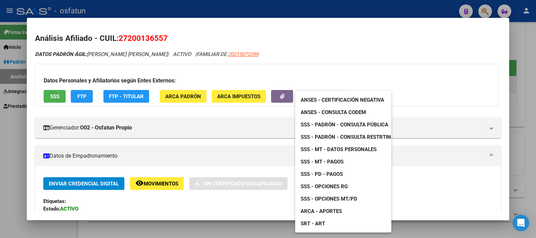
click at [327, 99] on span "ANSES - Certificación Negativa" at bounding box center [343, 100] width 84 height 6
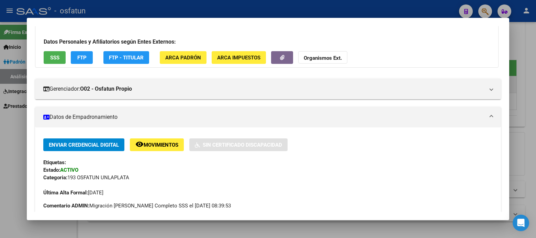
scroll to position [38, 0]
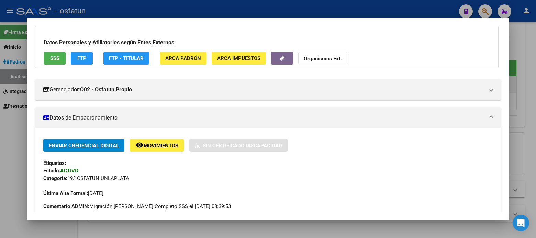
click at [311, 59] on strong "Organismos Ext." at bounding box center [323, 59] width 38 height 6
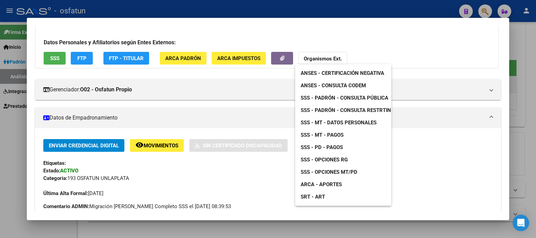
click at [317, 95] on span "SSS - Padrón - Consulta Pública" at bounding box center [345, 98] width 88 height 6
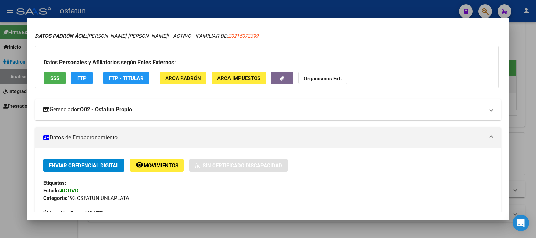
scroll to position [0, 0]
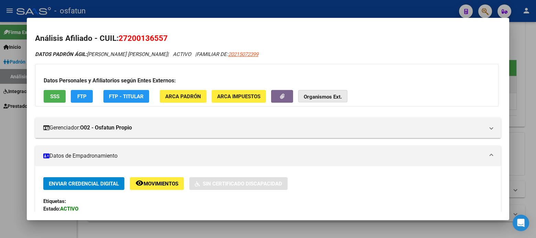
click at [314, 96] on strong "Organismos Ext." at bounding box center [323, 97] width 38 height 6
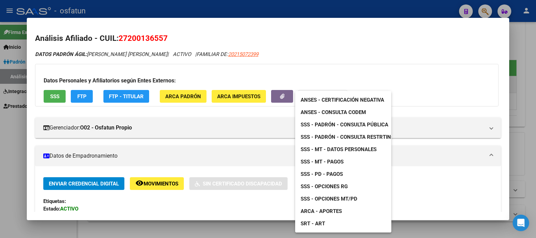
click at [240, 159] on div at bounding box center [268, 119] width 536 height 238
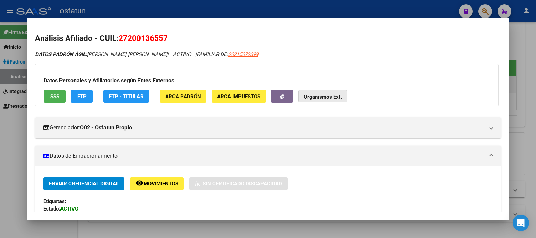
click at [317, 94] on strong "Organismos Ext." at bounding box center [323, 97] width 38 height 6
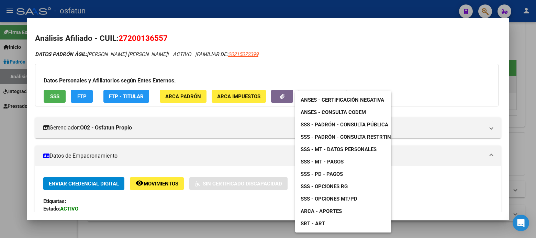
click at [243, 141] on div at bounding box center [268, 119] width 536 height 238
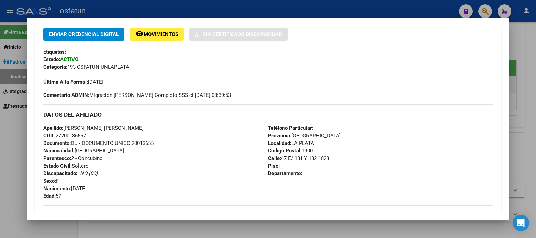
scroll to position [191, 0]
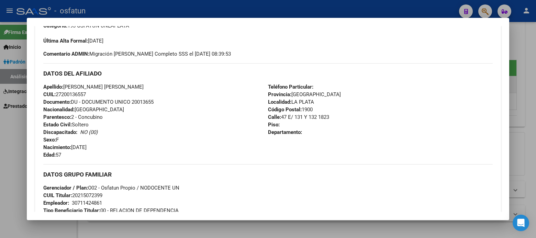
drag, startPoint x: 56, startPoint y: 93, endPoint x: 93, endPoint y: 93, distance: 37.5
click at [93, 93] on div "Apellido: [PERSON_NAME] [PERSON_NAME] CUIL: 27200136557 Documento: DU - DOCUMEN…" at bounding box center [155, 121] width 225 height 76
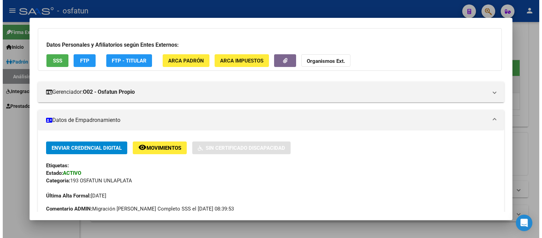
scroll to position [0, 0]
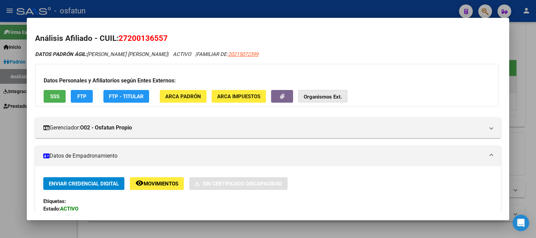
click at [338, 98] on strong "Organismos Ext." at bounding box center [323, 97] width 38 height 6
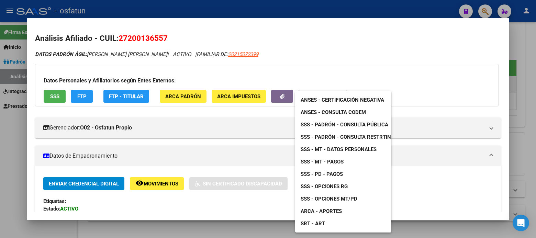
click at [341, 186] on span "SSS - Opciones RG" at bounding box center [324, 187] width 47 height 6
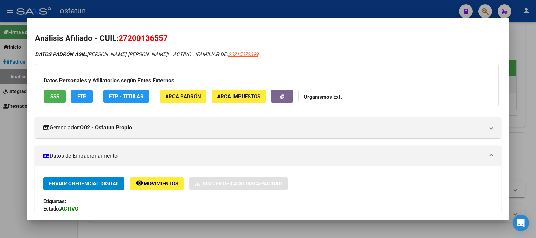
click at [16, 184] on div at bounding box center [268, 119] width 536 height 238
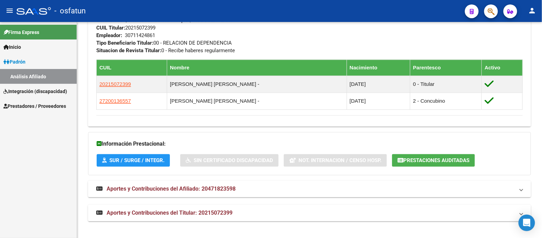
click at [27, 88] on span "Integración (discapacidad)" at bounding box center [35, 92] width 64 height 8
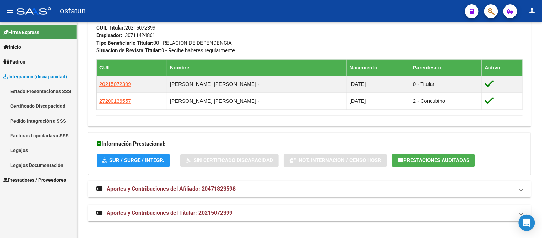
click at [26, 177] on span "Prestadores / Proveedores" at bounding box center [34, 180] width 63 height 8
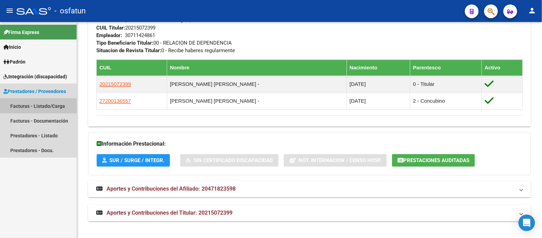
click at [26, 103] on link "Facturas - Listado/Carga" at bounding box center [38, 106] width 77 height 15
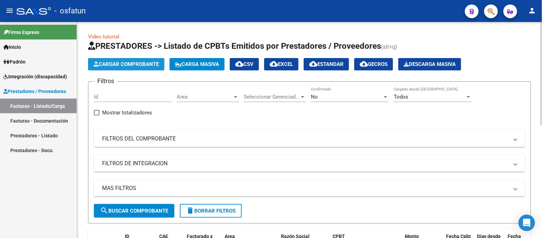
click at [134, 62] on span "Cargar Comprobante" at bounding box center [125, 64] width 65 height 6
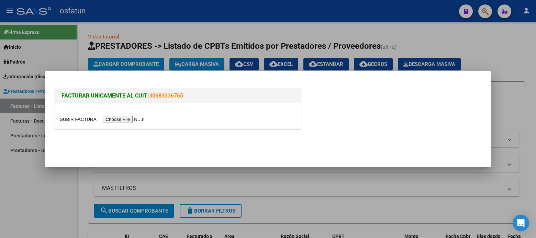
click at [140, 120] on input "file" at bounding box center [103, 119] width 87 height 7
click at [121, 121] on input "file" at bounding box center [103, 119] width 87 height 7
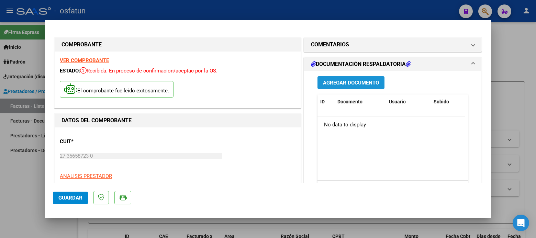
click at [337, 78] on button "Agregar Documento" at bounding box center [351, 82] width 67 height 13
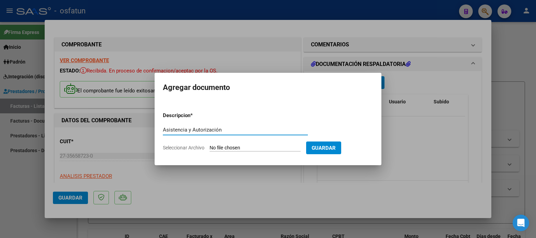
type input "Asistencia y Autorización"
click at [228, 148] on input "Seleccionar Archivo" at bounding box center [255, 148] width 91 height 7
type input "C:\fakepath\Asistencia y Autorización [PERSON_NAME] - AT Barriunuevo 09.25.pdf"
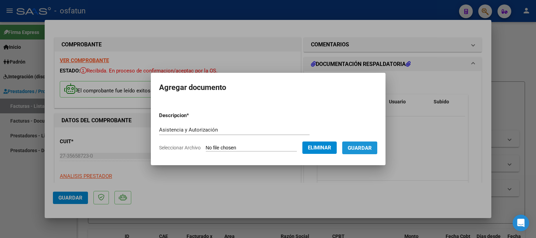
click at [368, 149] on span "Guardar" at bounding box center [360, 148] width 24 height 6
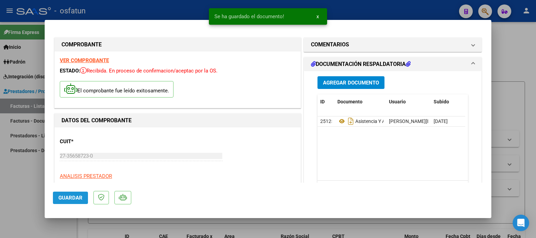
click at [58, 198] on span "Guardar" at bounding box center [70, 198] width 24 height 6
click at [5, 206] on div at bounding box center [268, 119] width 536 height 238
type input "$ 0,00"
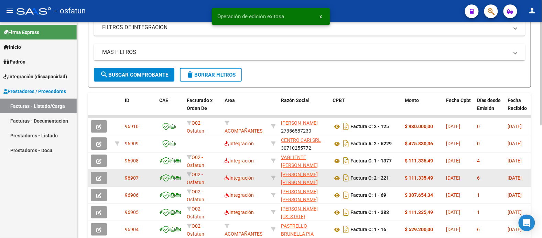
scroll to position [153, 0]
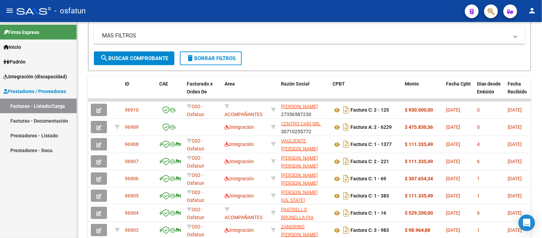
click at [46, 219] on div "Firma Express Inicio Calendario SSS Instructivos Contacto OS Padrón Análisis Af…" at bounding box center [38, 130] width 77 height 216
